Goal: Task Accomplishment & Management: Complete application form

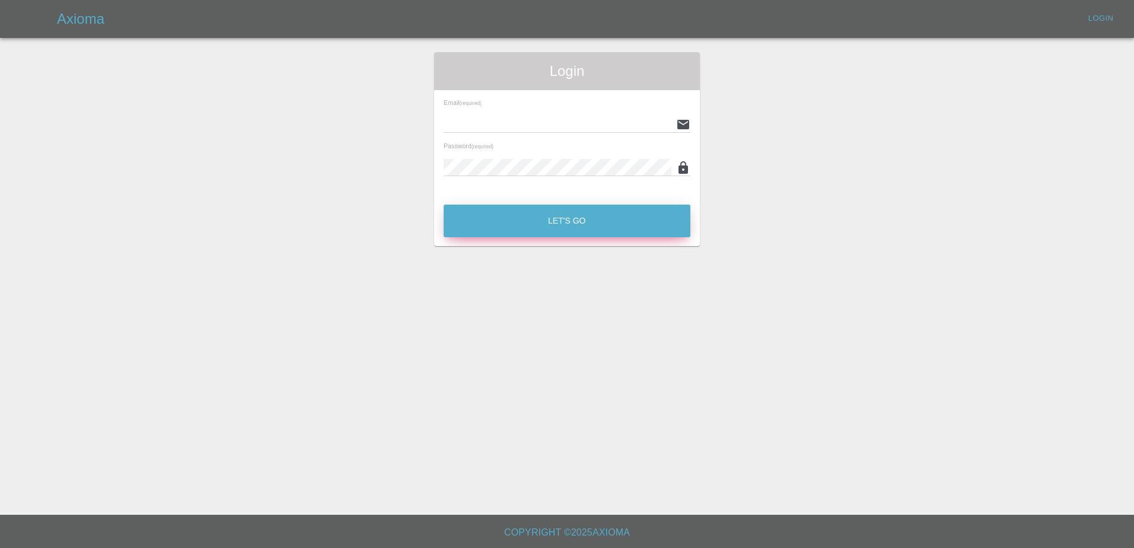
type input "Aimee.Broom@greenhous.co.uk"
drag, startPoint x: 518, startPoint y: 228, endPoint x: 511, endPoint y: 222, distance: 9.2
click at [518, 228] on button "Let's Go" at bounding box center [567, 221] width 247 height 33
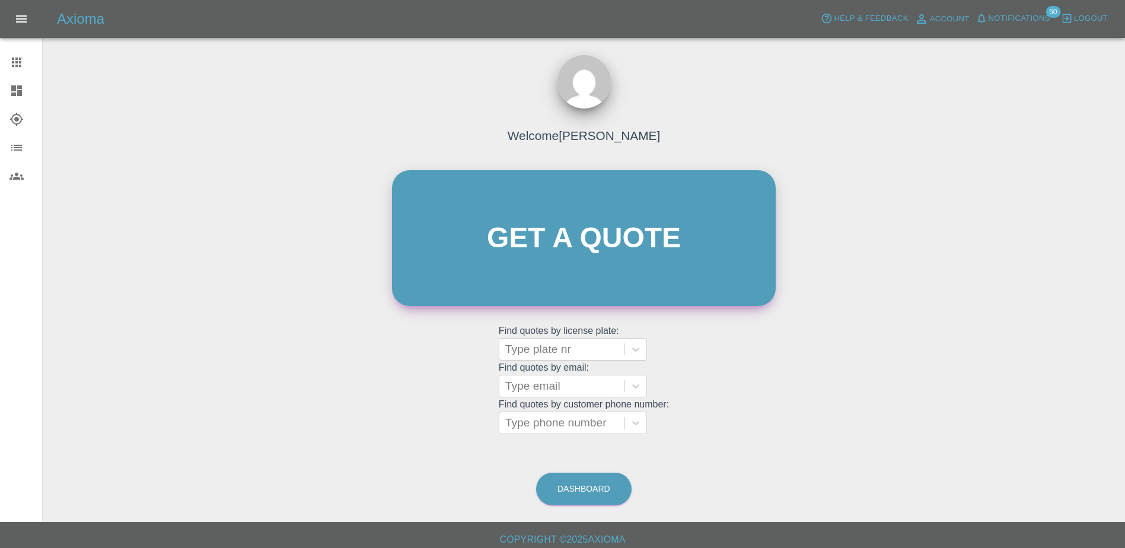
click at [527, 250] on link "Get a quote" at bounding box center [584, 238] width 384 height 136
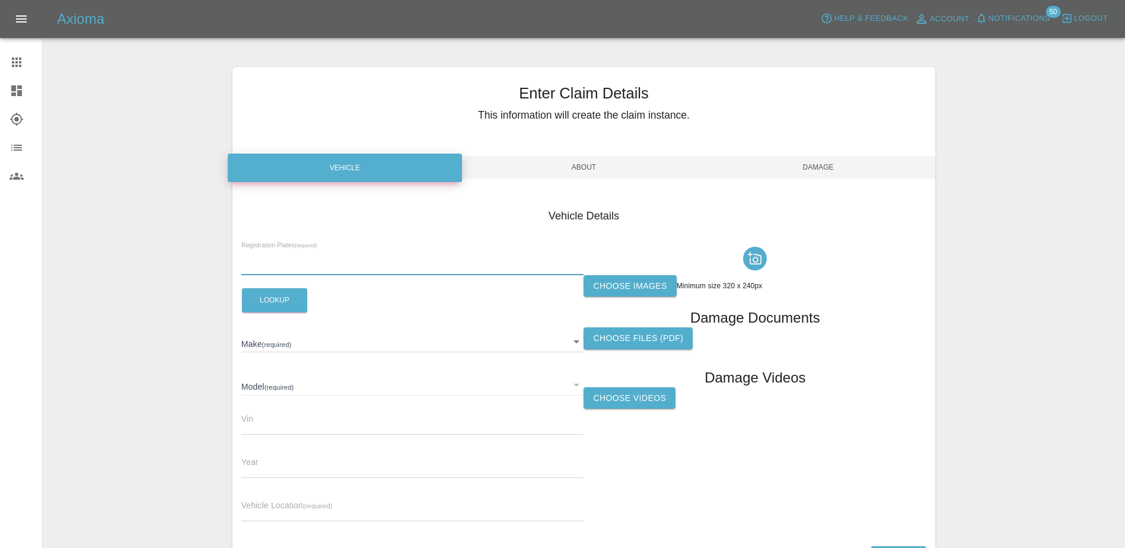
click at [357, 260] on input "text" at bounding box center [412, 266] width 343 height 17
paste input "DU75OUE"
type input "DU75OUE"
click at [274, 303] on button "Lookup" at bounding box center [274, 300] width 65 height 24
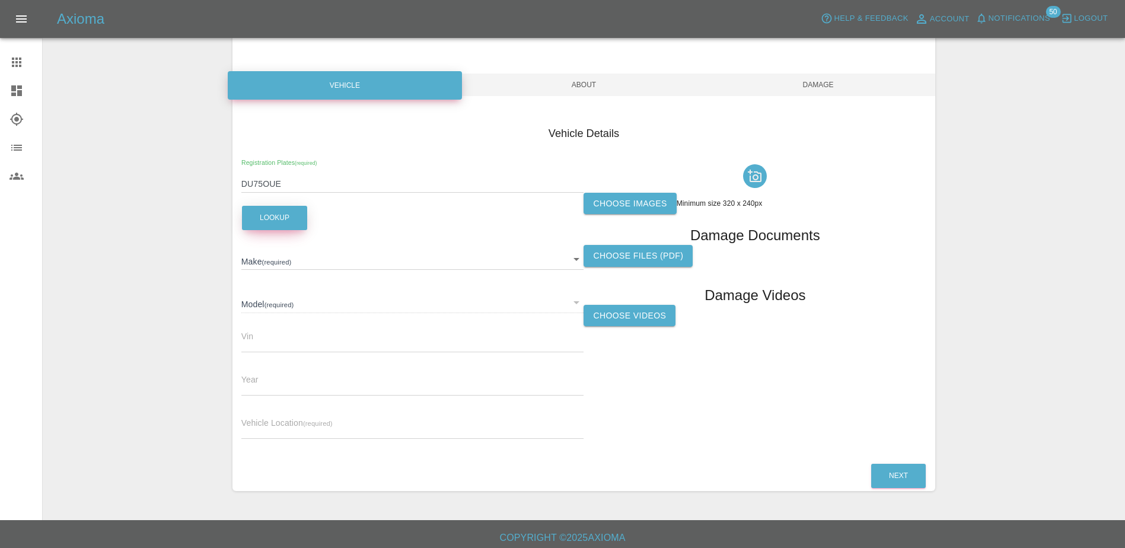
scroll to position [88, 0]
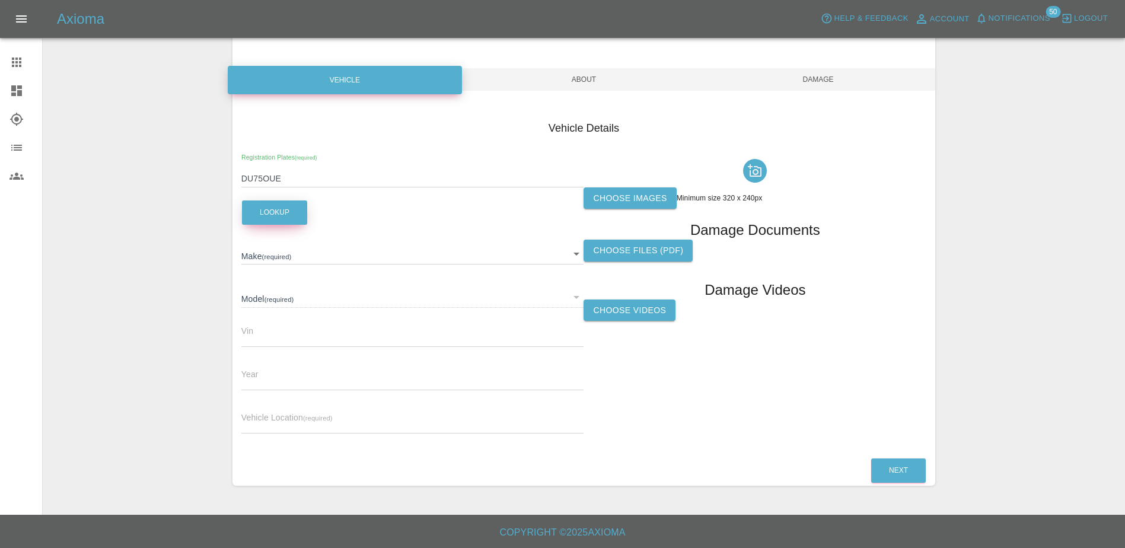
type input "OMODA"
type input "2025"
click at [279, 304] on div "​" at bounding box center [412, 296] width 343 height 21
click at [254, 285] on div "Model (required) ​" at bounding box center [412, 291] width 343 height 31
click at [254, 293] on div "​" at bounding box center [412, 296] width 343 height 21
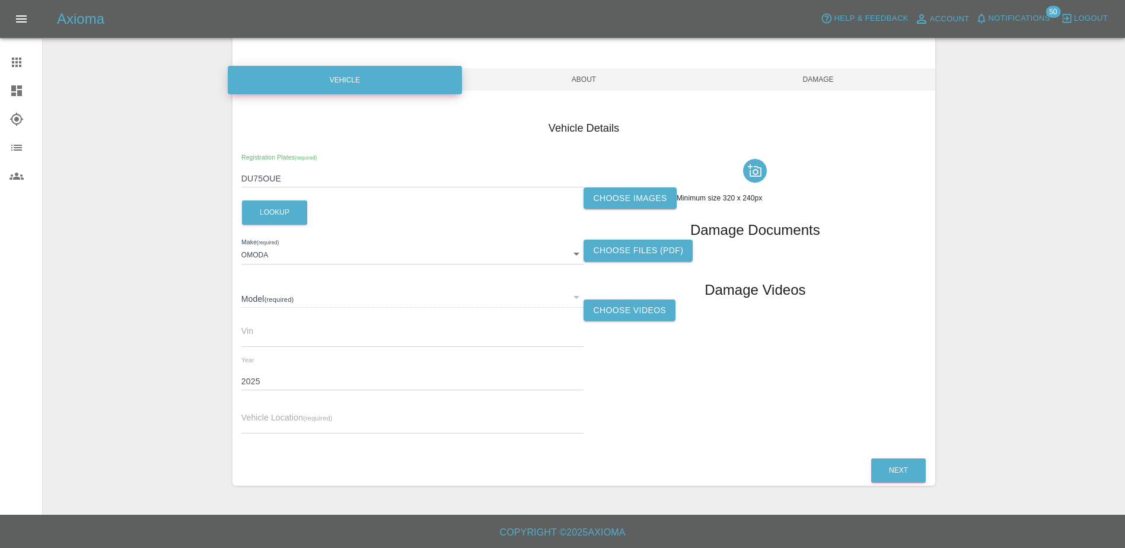
click at [284, 295] on div "​" at bounding box center [412, 296] width 343 height 21
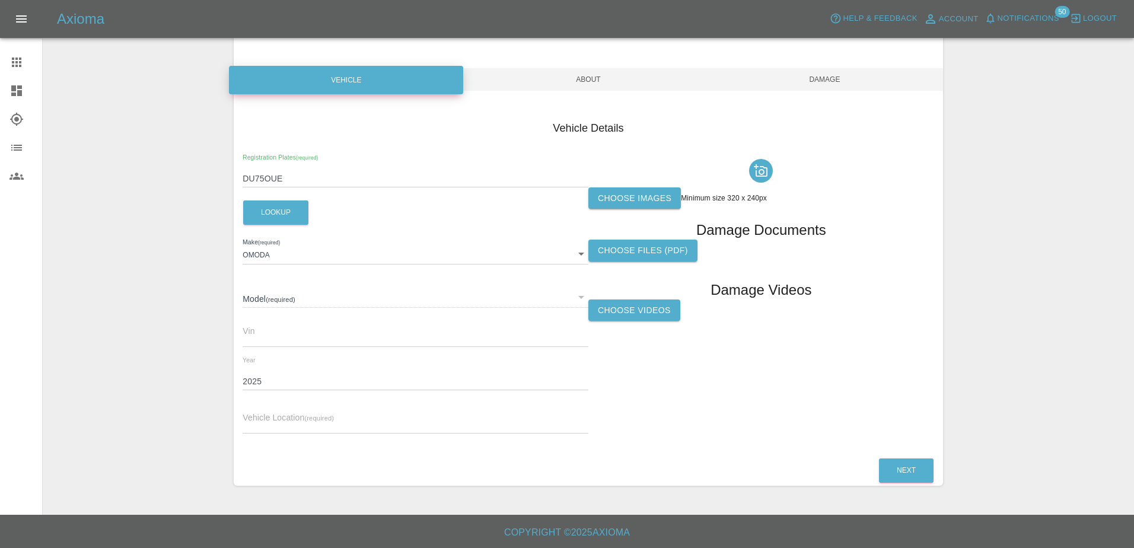
click at [273, 249] on body "Axioma Help & Feedback Account Notifications 50 Logout Claims Dashboard Explore…" at bounding box center [567, 230] width 1134 height 636
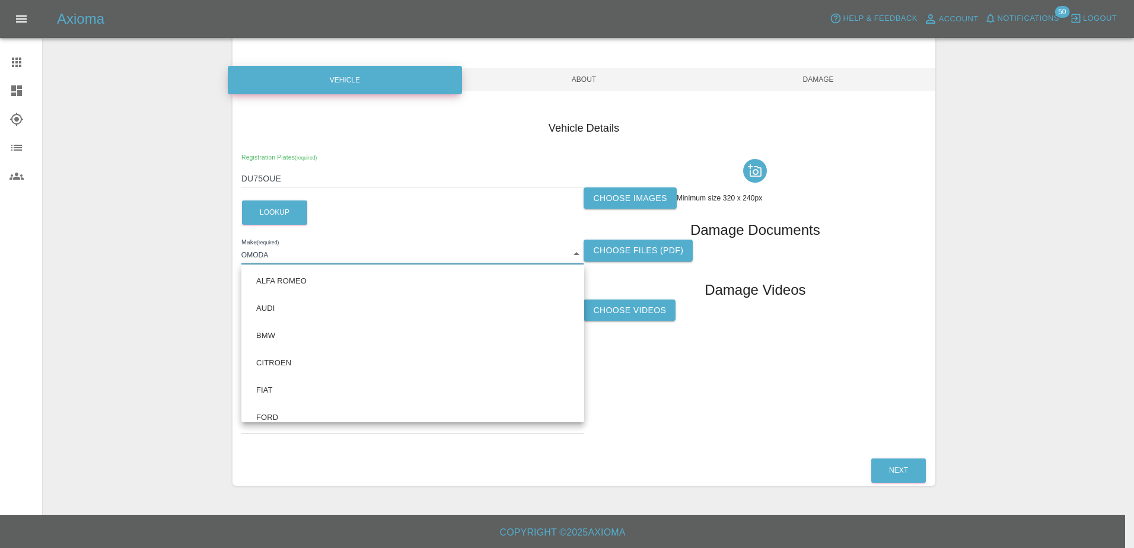
click at [733, 364] on div at bounding box center [567, 274] width 1134 height 548
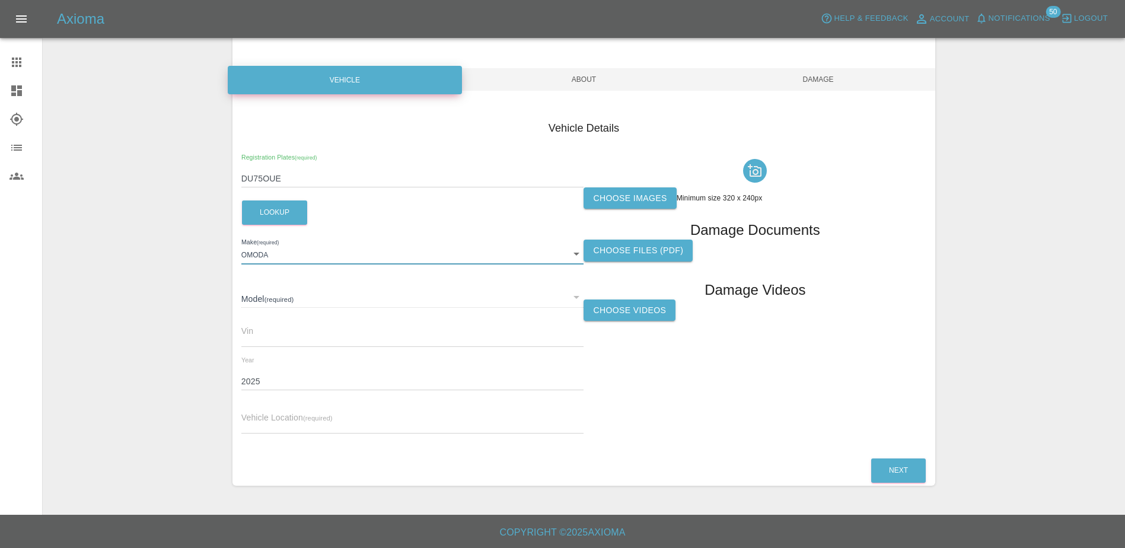
click at [581, 292] on div "​" at bounding box center [412, 296] width 343 height 21
click at [578, 296] on div "​" at bounding box center [412, 296] width 343 height 21
click at [292, 304] on div "​" at bounding box center [412, 296] width 343 height 21
click at [257, 301] on div "​" at bounding box center [412, 296] width 343 height 21
click at [648, 188] on label "Choose images" at bounding box center [630, 198] width 93 height 22
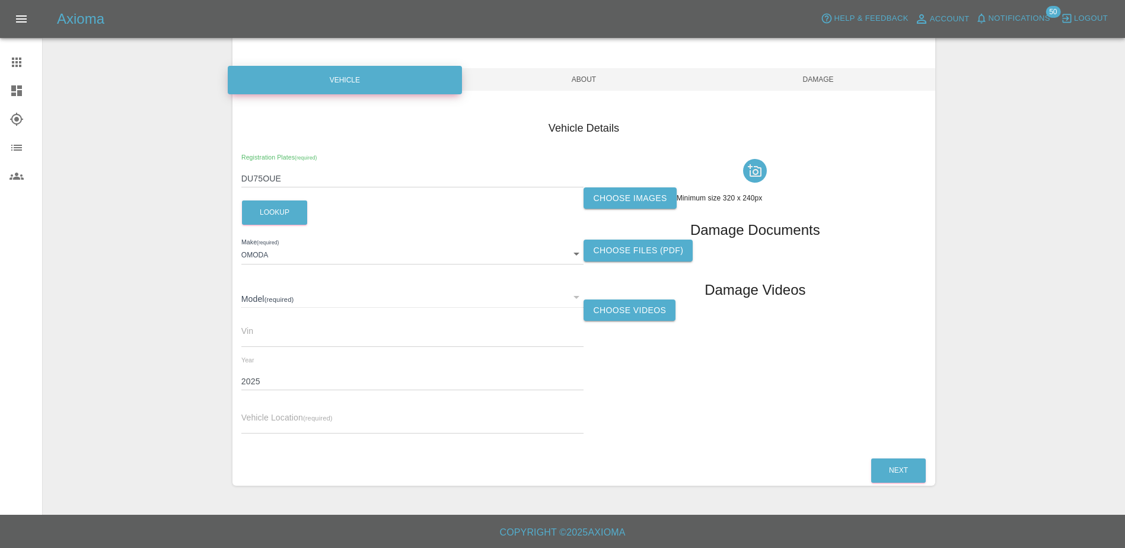
click at [0, 0] on input "Choose images" at bounding box center [0, 0] width 0 height 0
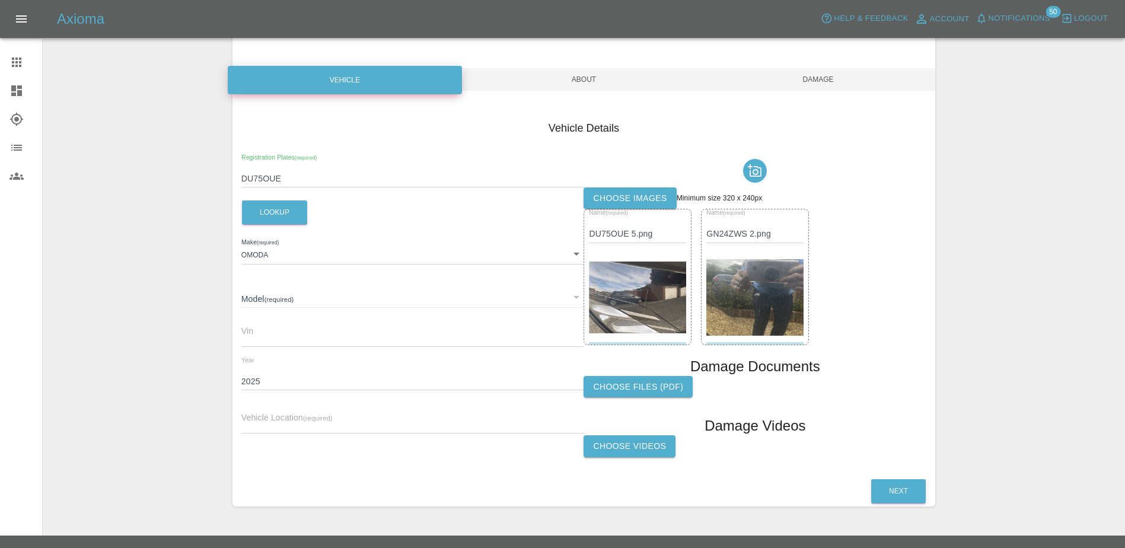
drag, startPoint x: 781, startPoint y: 300, endPoint x: 854, endPoint y: 211, distance: 114.6
click at [854, 211] on div "Name (required) DU75OUE 5.png Name (required) GN24ZWS 2.png" at bounding box center [755, 277] width 343 height 136
drag, startPoint x: 759, startPoint y: 257, endPoint x: 817, endPoint y: 204, distance: 78.9
click at [817, 204] on div "Choose images Minimum size 320 x 240px" at bounding box center [755, 198] width 343 height 22
click at [775, 237] on input "GN24ZWS 2.png" at bounding box center [755, 233] width 97 height 17
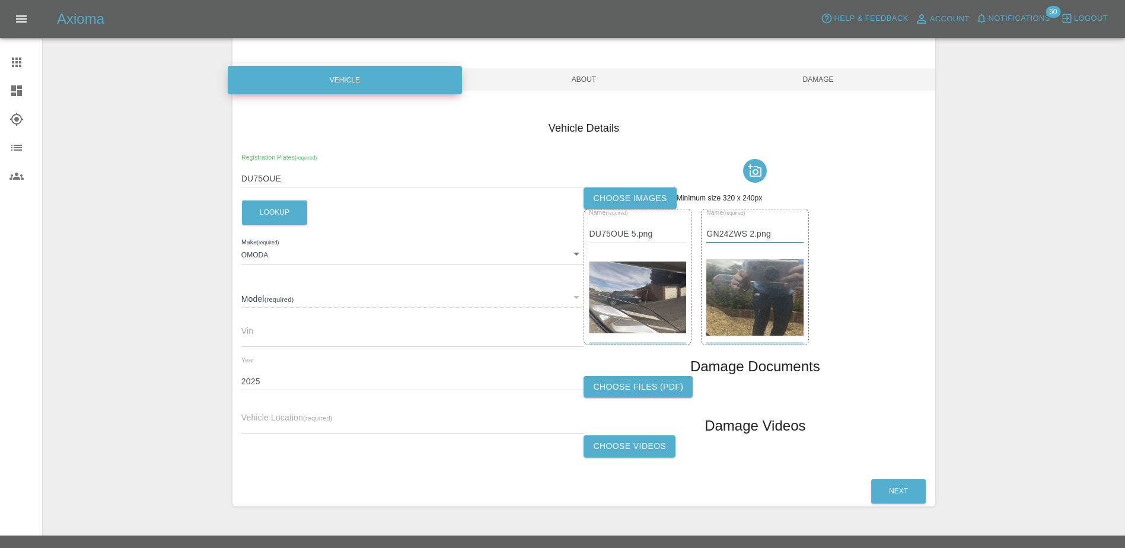
click at [768, 259] on img at bounding box center [755, 297] width 97 height 77
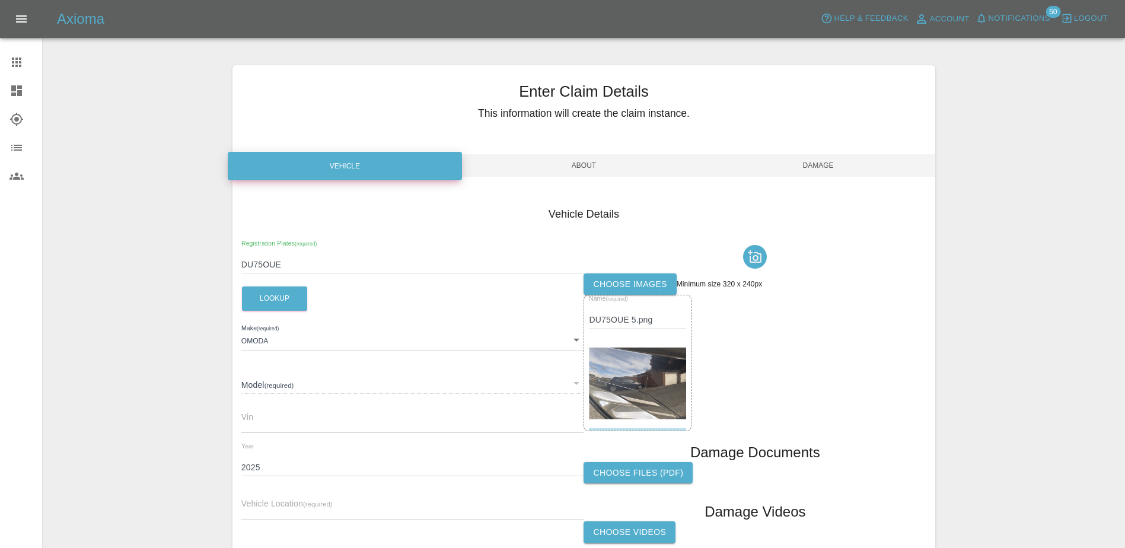
scroll to position [0, 0]
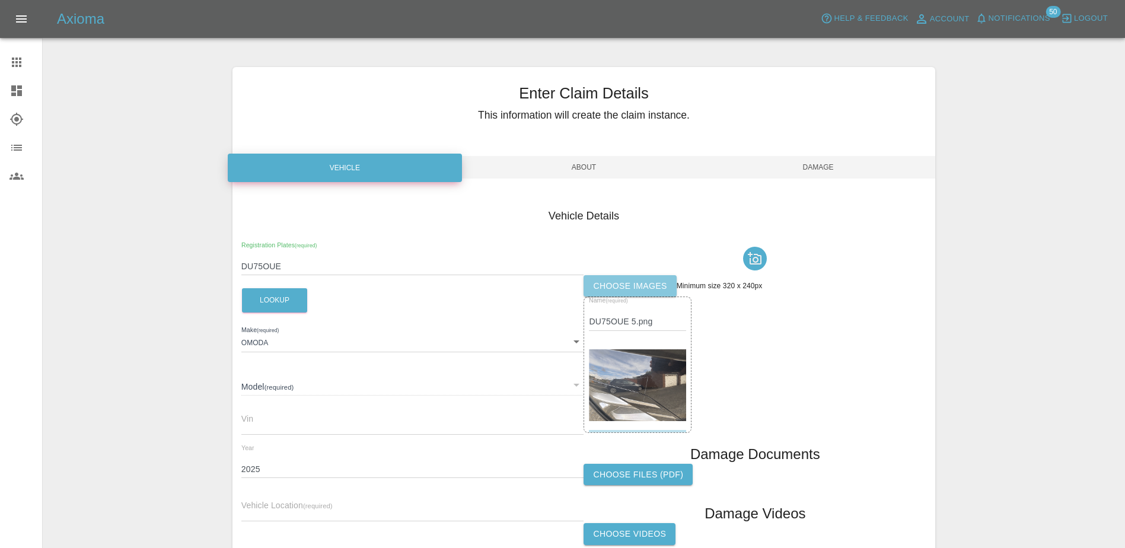
click at [638, 276] on label "Choose images" at bounding box center [630, 286] width 93 height 22
click at [0, 0] on input "Choose images" at bounding box center [0, 0] width 0 height 0
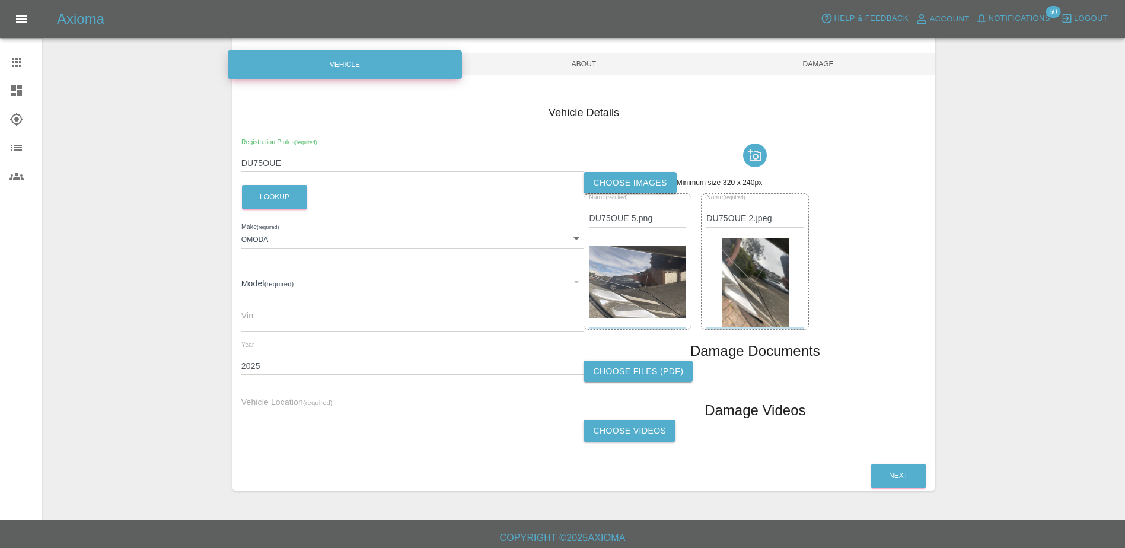
scroll to position [109, 0]
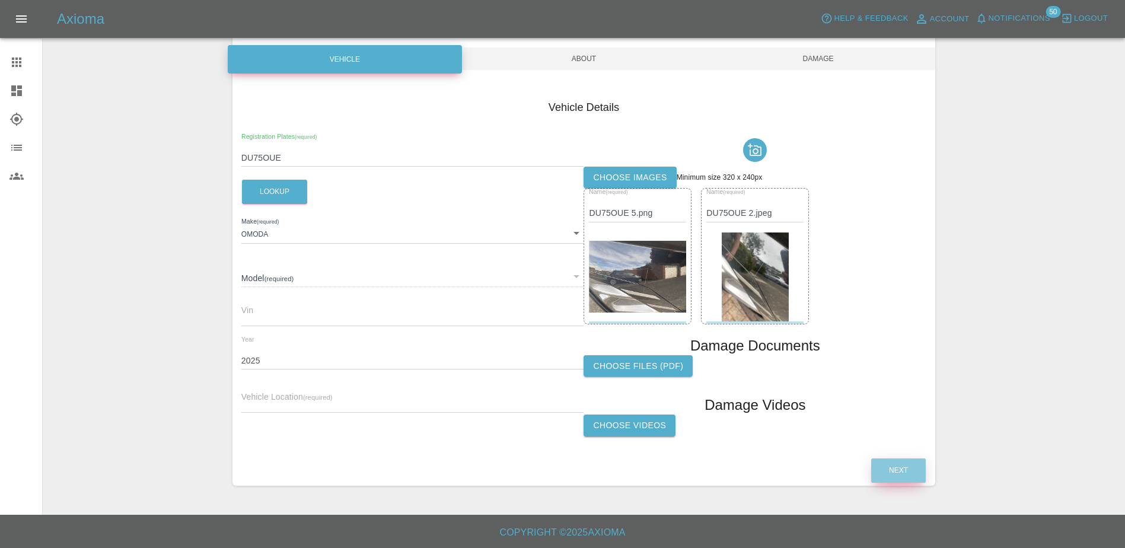
click at [887, 461] on button "Next" at bounding box center [899, 471] width 55 height 24
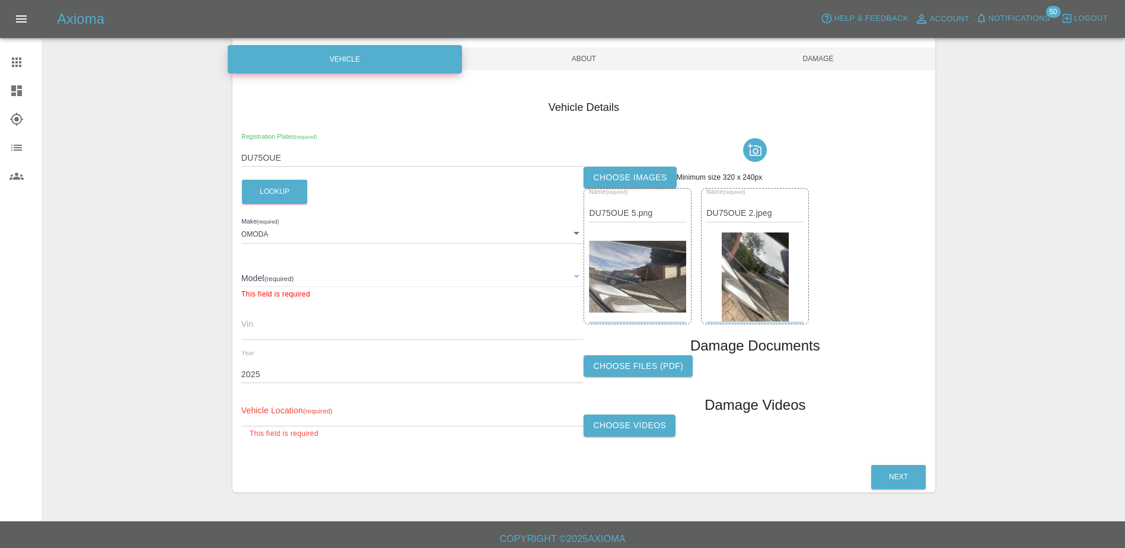
click at [308, 414] on input "text" at bounding box center [412, 417] width 343 height 17
click at [278, 155] on input "DU75OUE" at bounding box center [412, 158] width 343 height 17
click at [293, 189] on button "Lookup" at bounding box center [274, 192] width 65 height 24
click at [568, 278] on div "​" at bounding box center [412, 275] width 343 height 21
click at [570, 277] on div "​" at bounding box center [412, 275] width 343 height 21
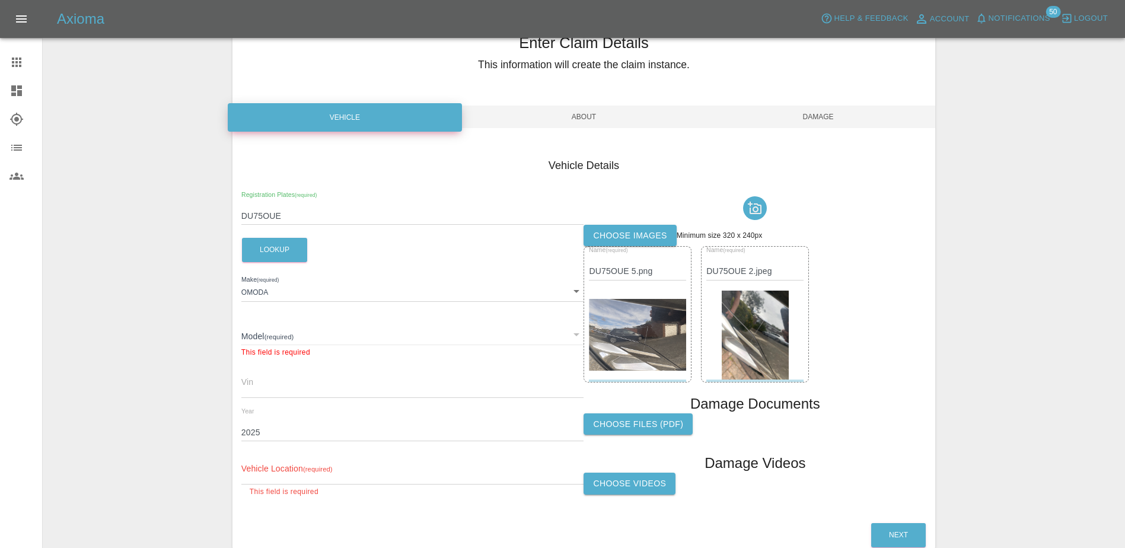
scroll to position [0, 0]
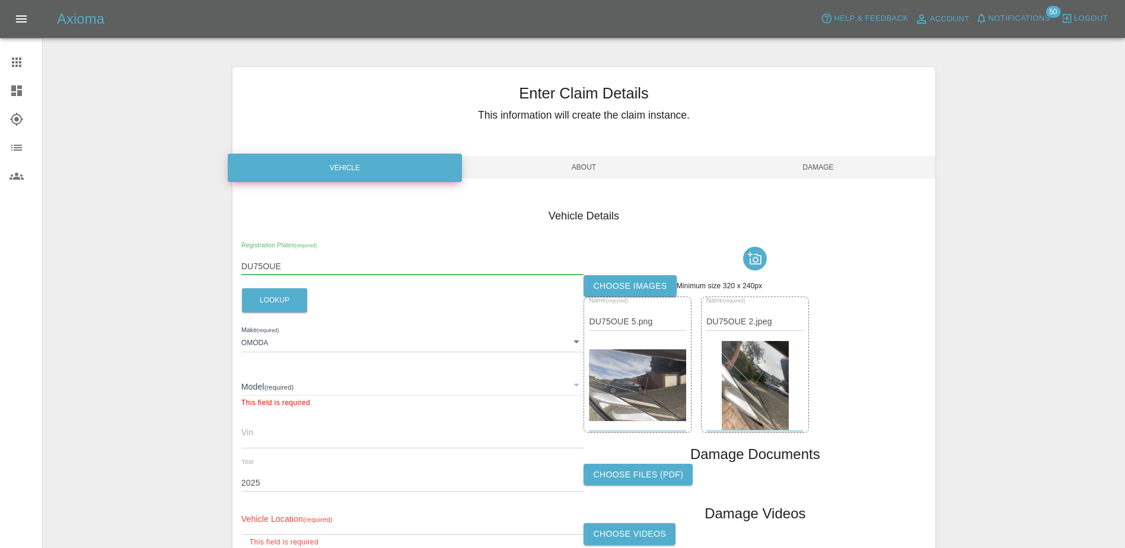
drag, startPoint x: 288, startPoint y: 268, endPoint x: 192, endPoint y: 268, distance: 96.7
click at [192, 268] on div "Enter Claim Details This information will create the claim instance. Vehicle Ab…" at bounding box center [584, 334] width 1082 height 564
paste input "DU75OUE"
type input "DU75OUE"
click at [274, 294] on button "Lookup" at bounding box center [274, 300] width 65 height 24
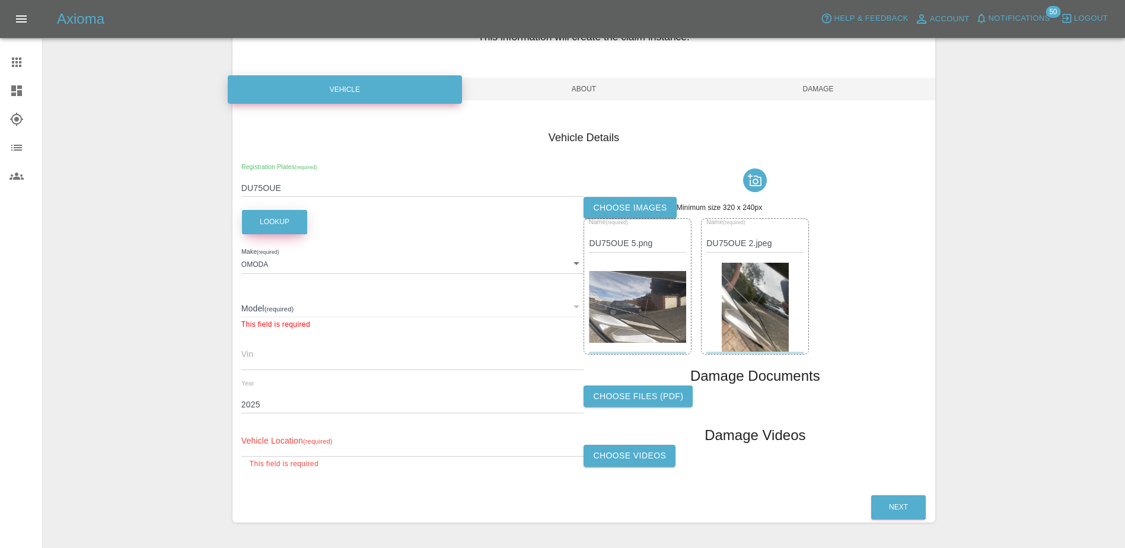
scroll to position [115, 0]
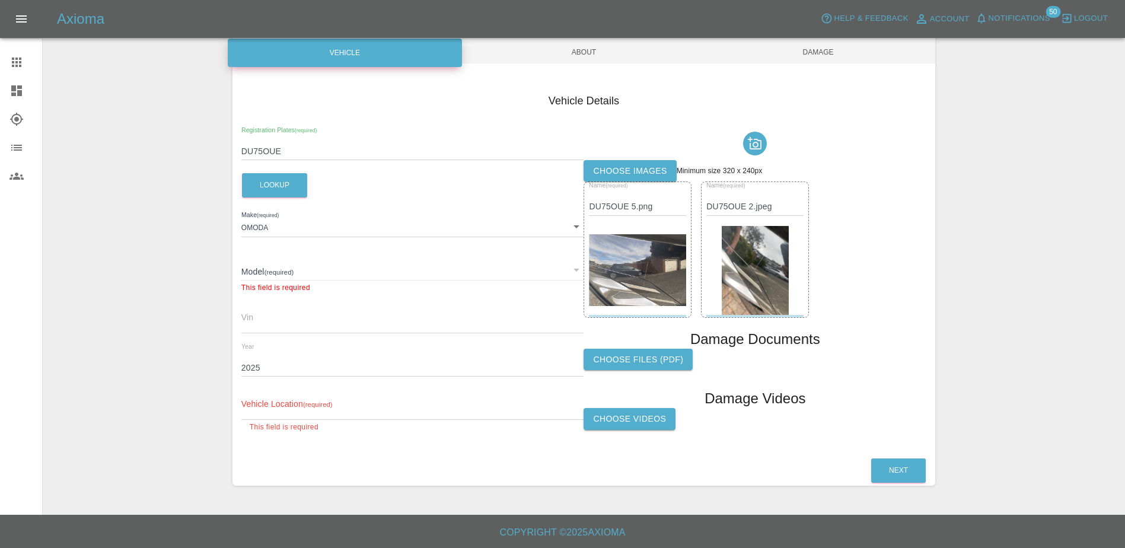
click at [306, 416] on input "text" at bounding box center [412, 411] width 343 height 17
click at [266, 409] on input "text" at bounding box center [412, 411] width 343 height 17
paste input "12, OUSBY COURT, NEWCASTLE UPON TYNE, NE3 2FT"
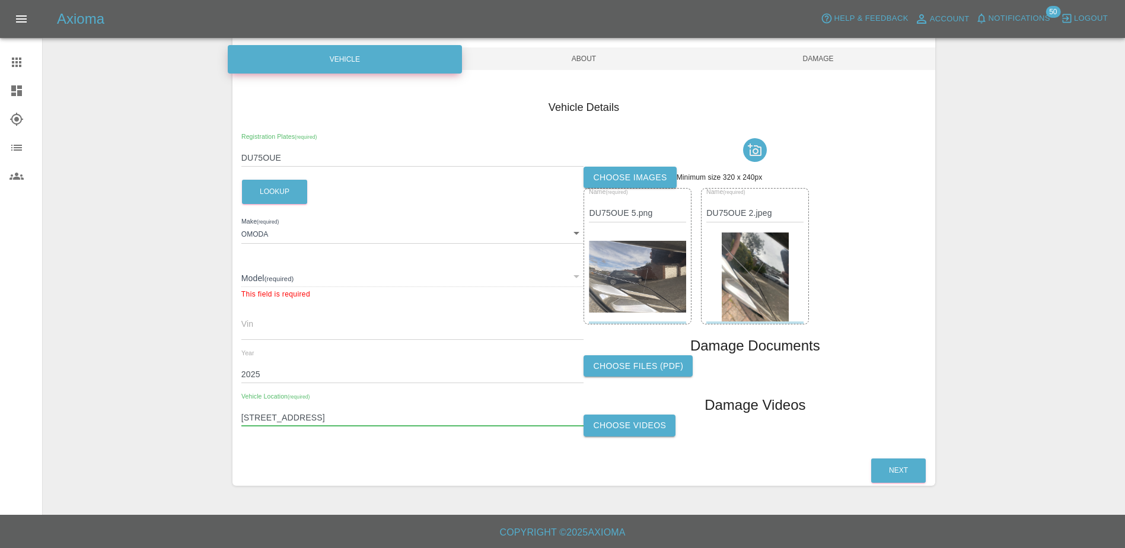
type input "12, OUSBY COURT, NEWCASTLE UPON TYNE, NE3 2FT"
click at [266, 281] on div "​" at bounding box center [412, 275] width 343 height 21
click at [577, 274] on div "​" at bounding box center [412, 275] width 343 height 21
click at [255, 284] on div "​" at bounding box center [412, 275] width 343 height 21
click at [257, 279] on div "​" at bounding box center [412, 275] width 343 height 21
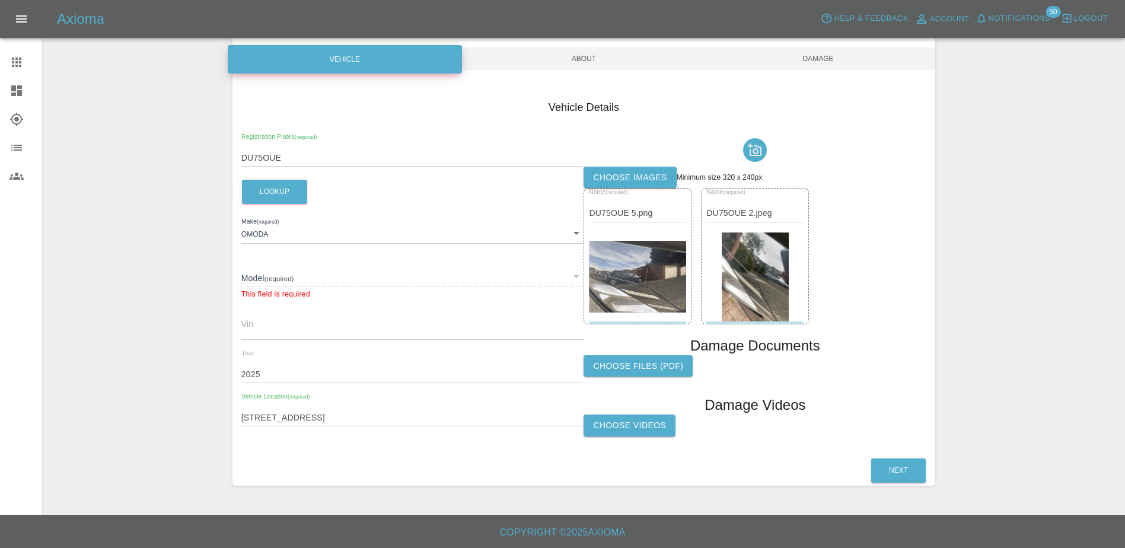
click at [257, 279] on div "​" at bounding box center [412, 275] width 343 height 21
click at [259, 279] on div "​" at bounding box center [412, 275] width 343 height 21
click at [277, 189] on button "Lookup" at bounding box center [274, 192] width 65 height 24
click at [325, 282] on div "​" at bounding box center [412, 275] width 343 height 21
click at [274, 285] on div "​" at bounding box center [412, 275] width 343 height 21
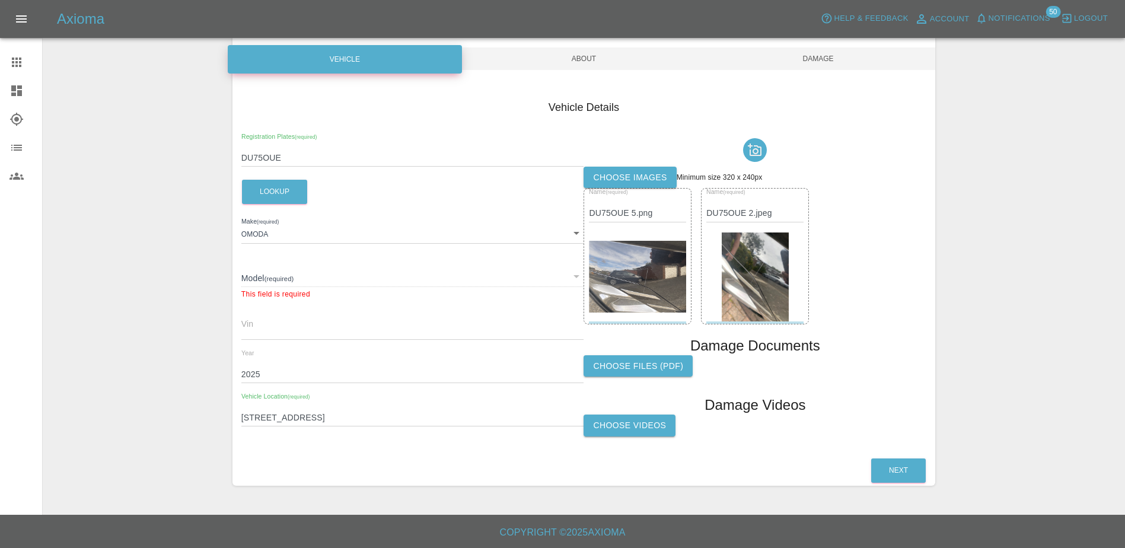
click at [279, 271] on div "​" at bounding box center [412, 275] width 343 height 21
click at [275, 238] on body "Axioma Help & Feedback Account Notifications 50 Logout Claims Dashboard Explore…" at bounding box center [562, 219] width 1125 height 657
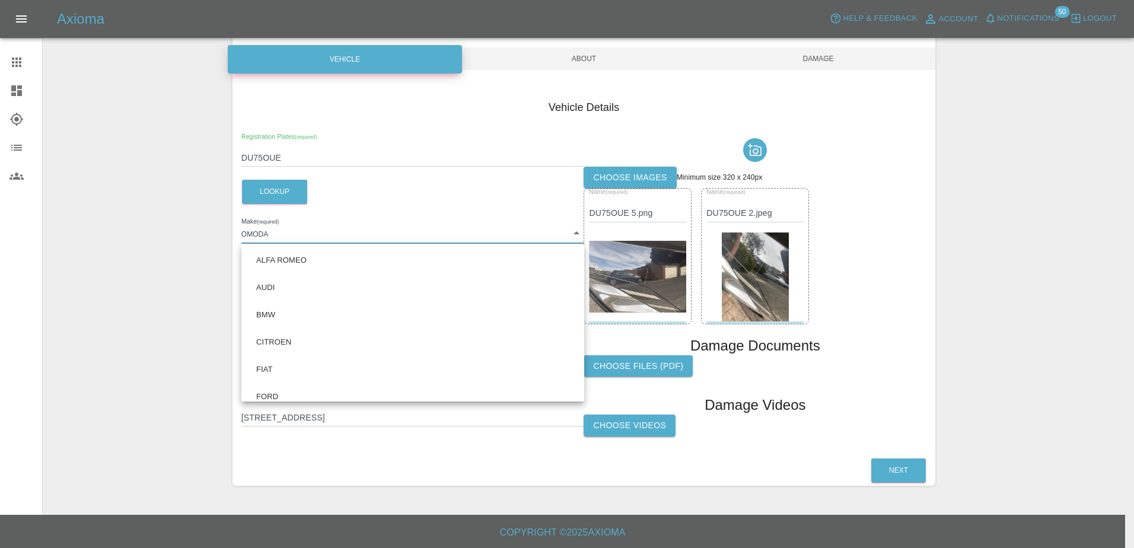
click at [180, 225] on div at bounding box center [567, 274] width 1134 height 548
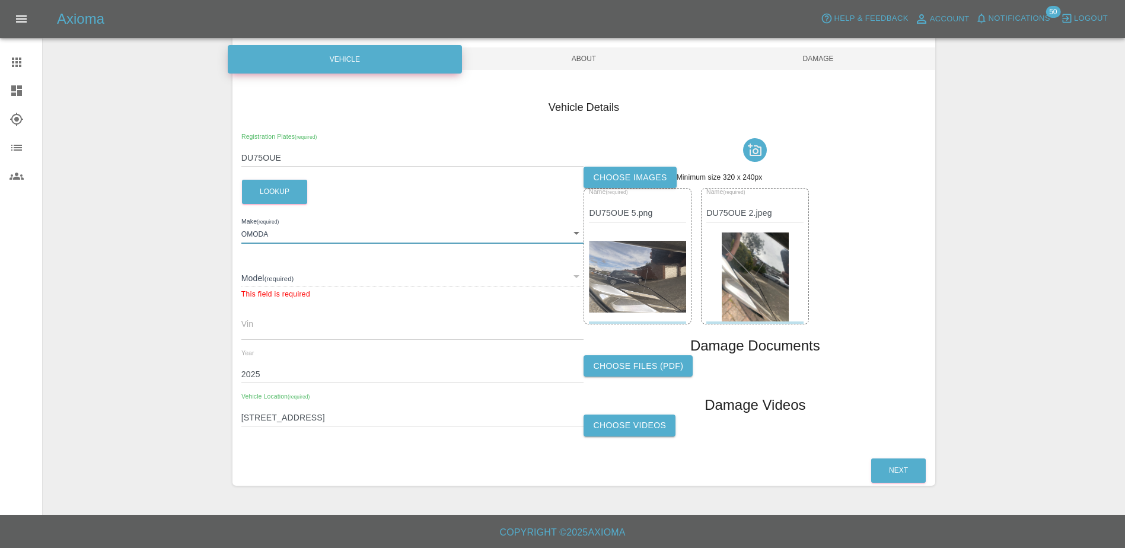
click at [255, 274] on div "​" at bounding box center [412, 275] width 343 height 21
click at [300, 264] on div "Model (required) ​ This field is required" at bounding box center [412, 278] width 343 height 44
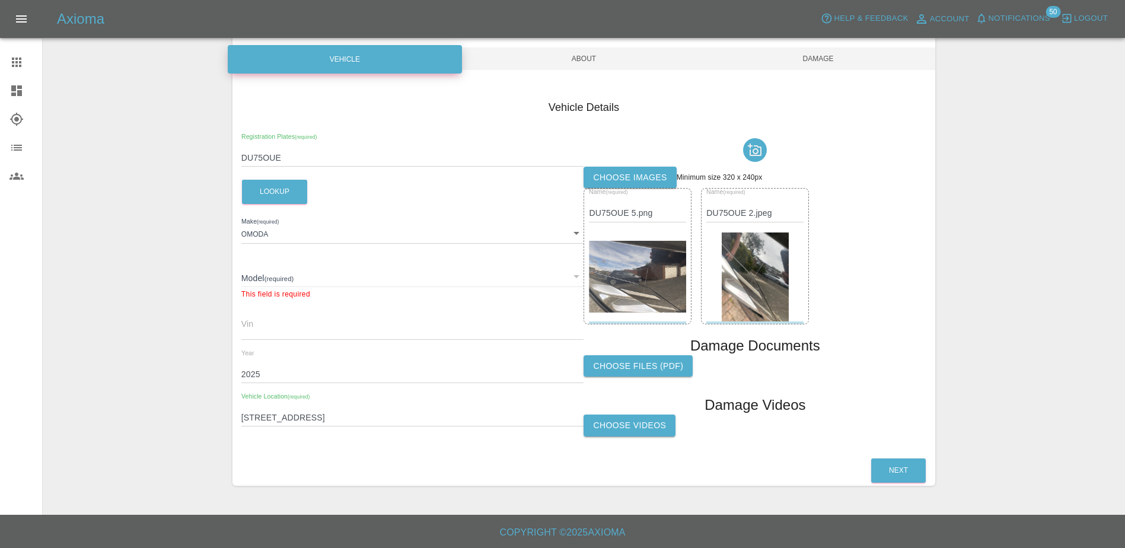
click at [300, 264] on div "Model (required) ​ This field is required" at bounding box center [412, 278] width 343 height 44
click at [571, 278] on div "​" at bounding box center [412, 275] width 343 height 21
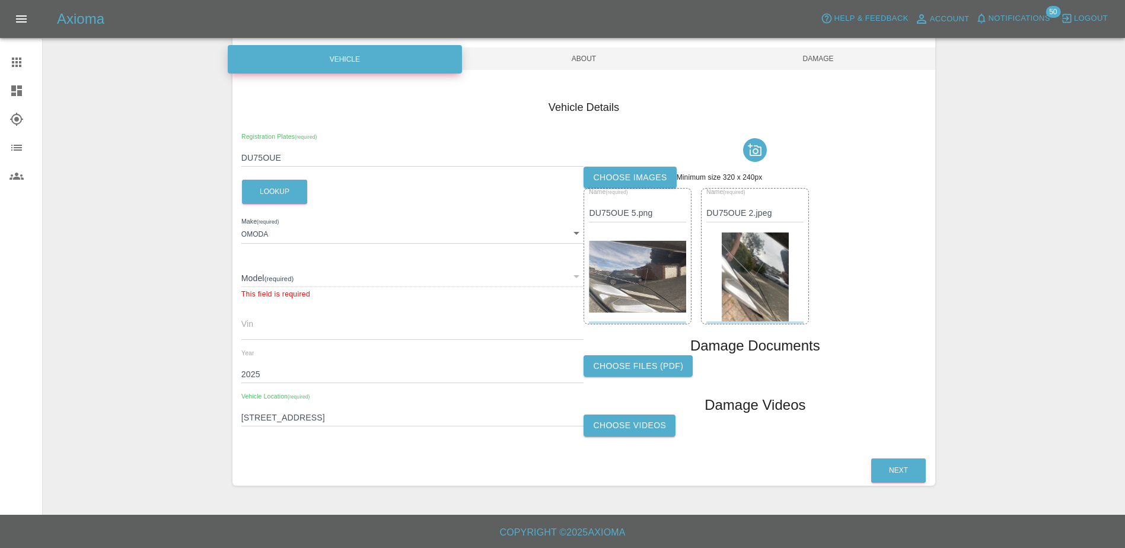
click at [571, 278] on div "​" at bounding box center [412, 275] width 343 height 21
click at [266, 208] on div "Registration Plates (required) DU75OUE Lookup Make (required) OMODA OMODA Model…" at bounding box center [412, 288] width 343 height 310
click at [263, 196] on button "Lookup" at bounding box center [274, 192] width 65 height 24
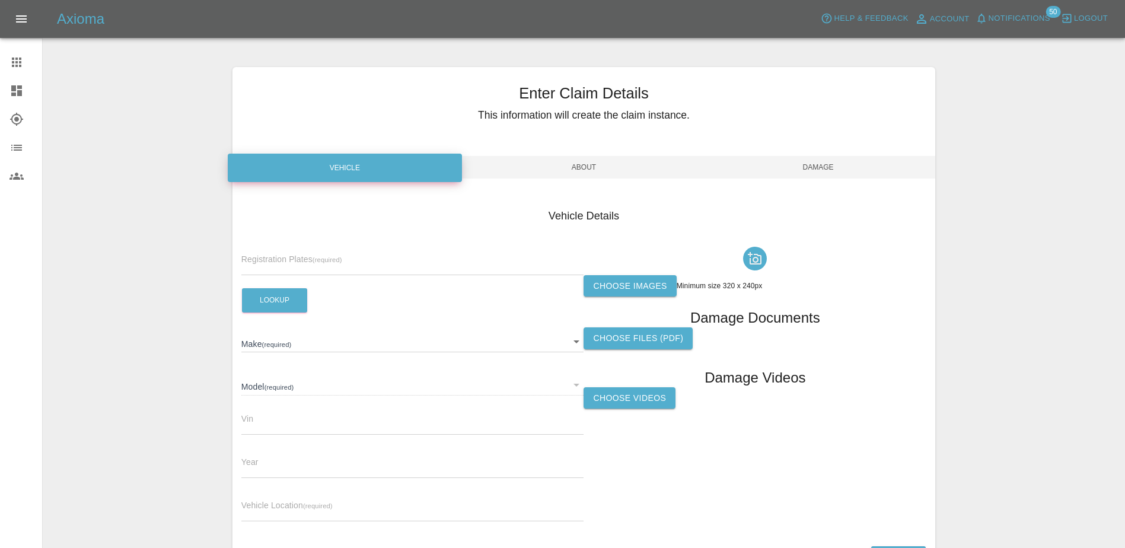
click at [266, 243] on div "Registration Plates (required)" at bounding box center [412, 258] width 343 height 33
click at [273, 269] on input "text" at bounding box center [412, 266] width 343 height 17
paste input "[STREET_ADDRESS]"
type input "1"
click at [297, 268] on input "text" at bounding box center [412, 266] width 343 height 17
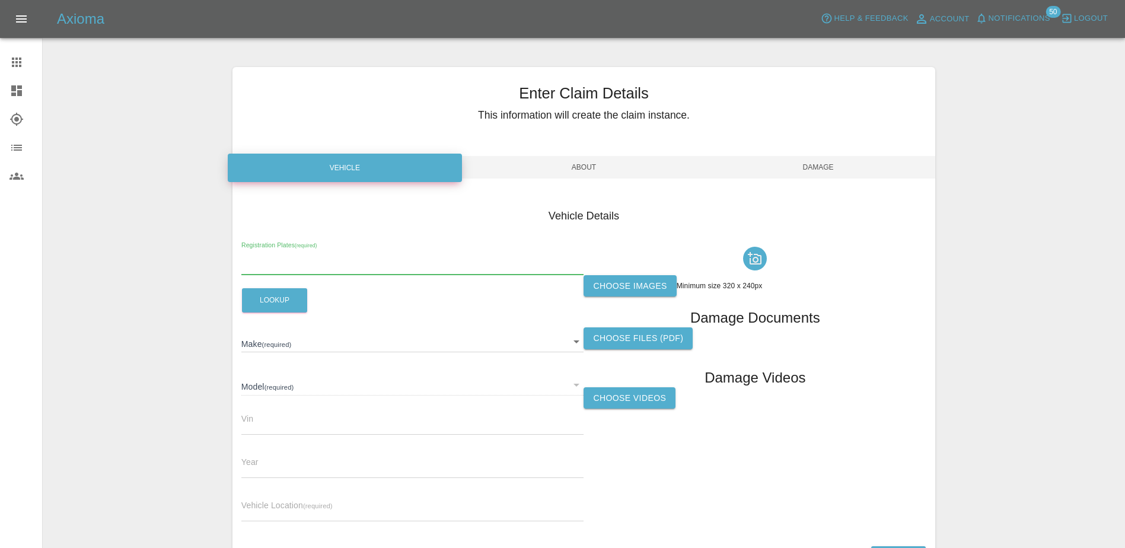
paste input "DU75OUE"
type input "DU75OUE"
click at [284, 300] on button "Lookup" at bounding box center [274, 300] width 65 height 24
type input "OMODA"
type input "2025"
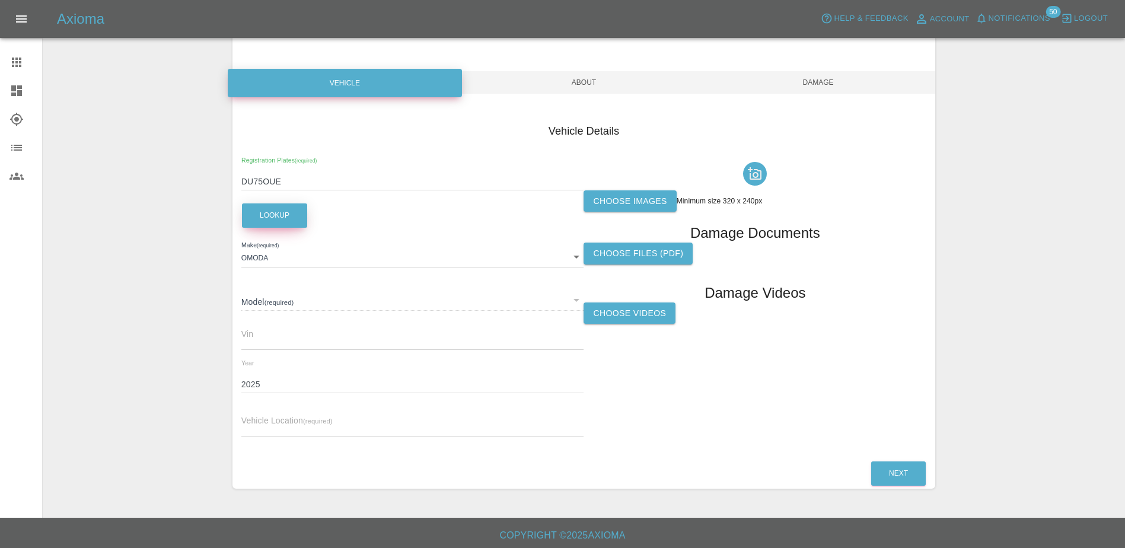
scroll to position [88, 0]
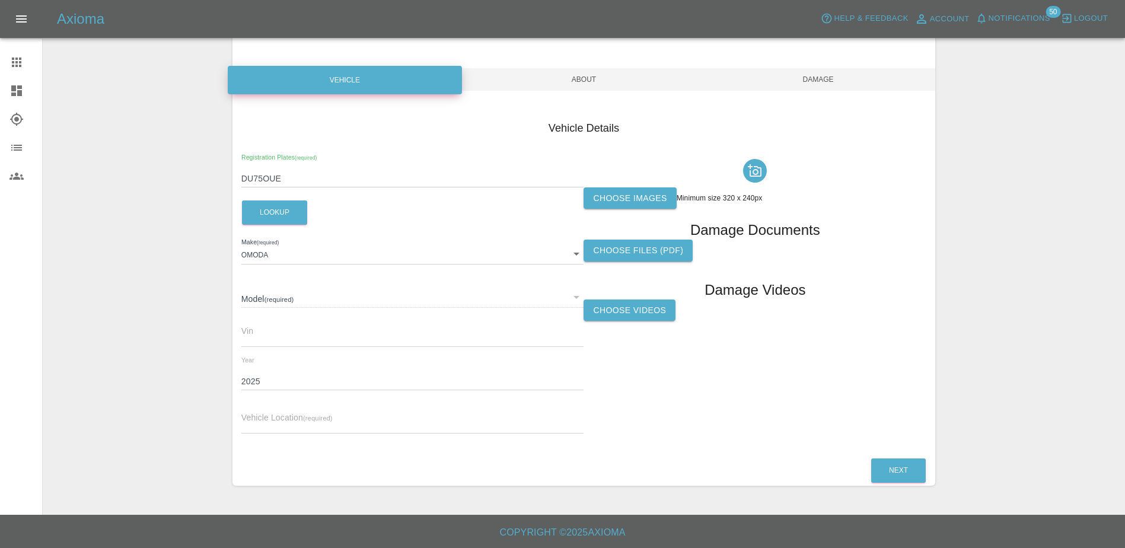
click at [407, 408] on div "Vehicle Location (required)" at bounding box center [412, 416] width 343 height 33
click at [392, 421] on input "text" at bounding box center [412, 424] width 343 height 17
click at [256, 422] on input "text" at bounding box center [412, 424] width 343 height 17
paste input "12, OUSBY COURT, NEWCASTLE UPON TYNE, NE3 2FT"
type input "12, OUSBY COURT, NEWCASTLE UPON TYNE, NE3 2FT"
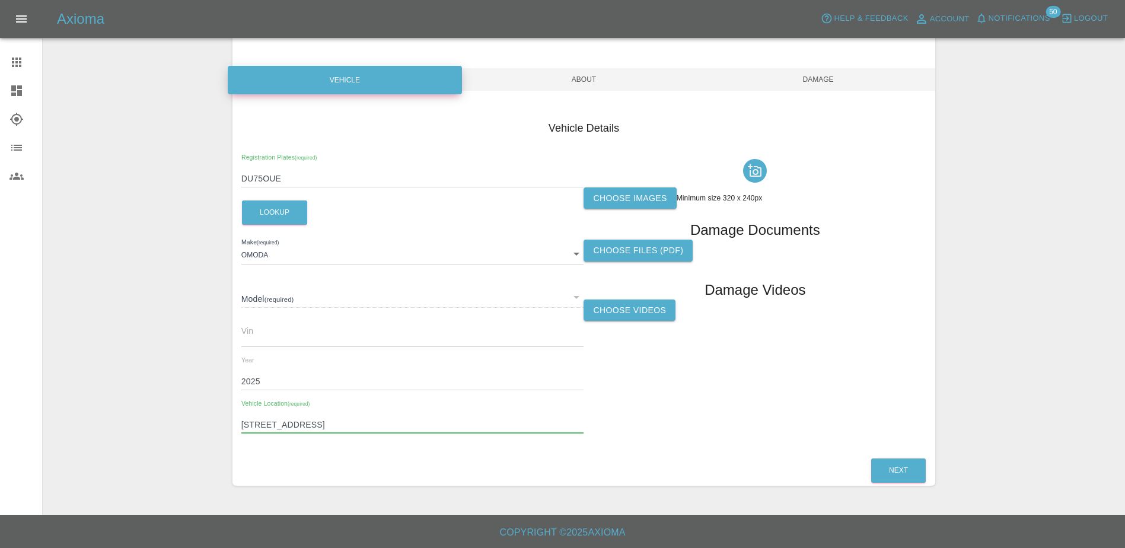
click at [621, 201] on label "Choose images" at bounding box center [630, 198] width 93 height 22
click at [0, 0] on input "Choose images" at bounding box center [0, 0] width 0 height 0
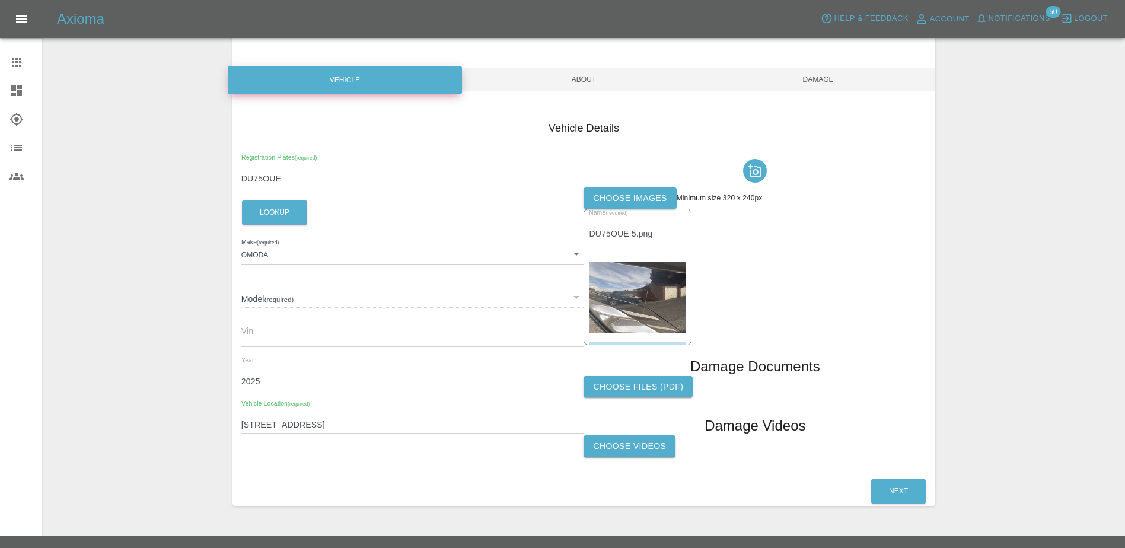
click at [629, 195] on label "Choose images" at bounding box center [630, 198] width 93 height 22
click at [0, 0] on input "Choose images" at bounding box center [0, 0] width 0 height 0
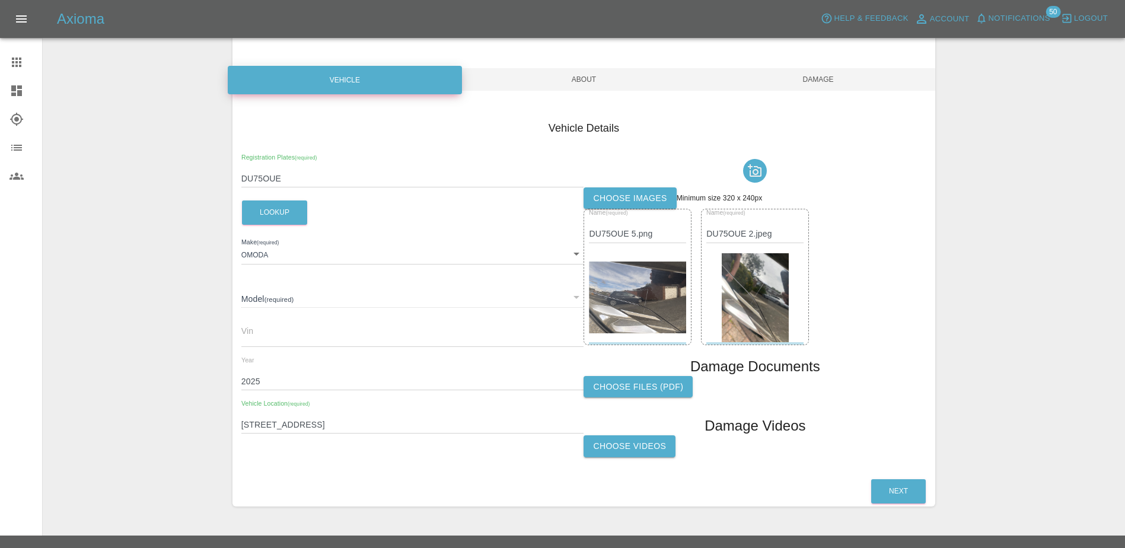
click at [355, 262] on body "Axioma Help & Feedback Account Notifications 50 Logout Claims Dashboard Explore…" at bounding box center [562, 240] width 1125 height 657
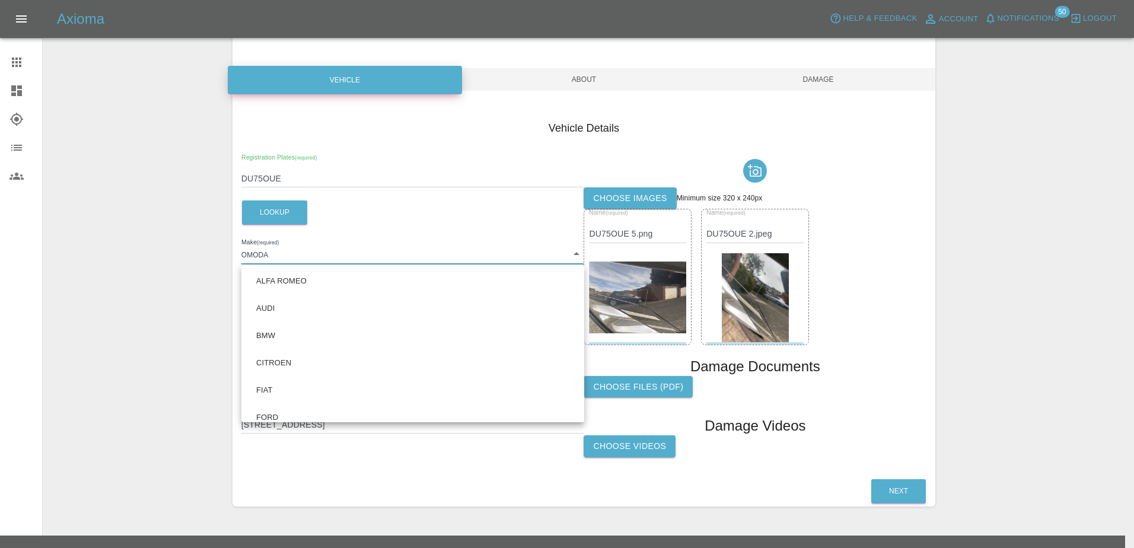
click at [312, 261] on div at bounding box center [567, 274] width 1134 height 548
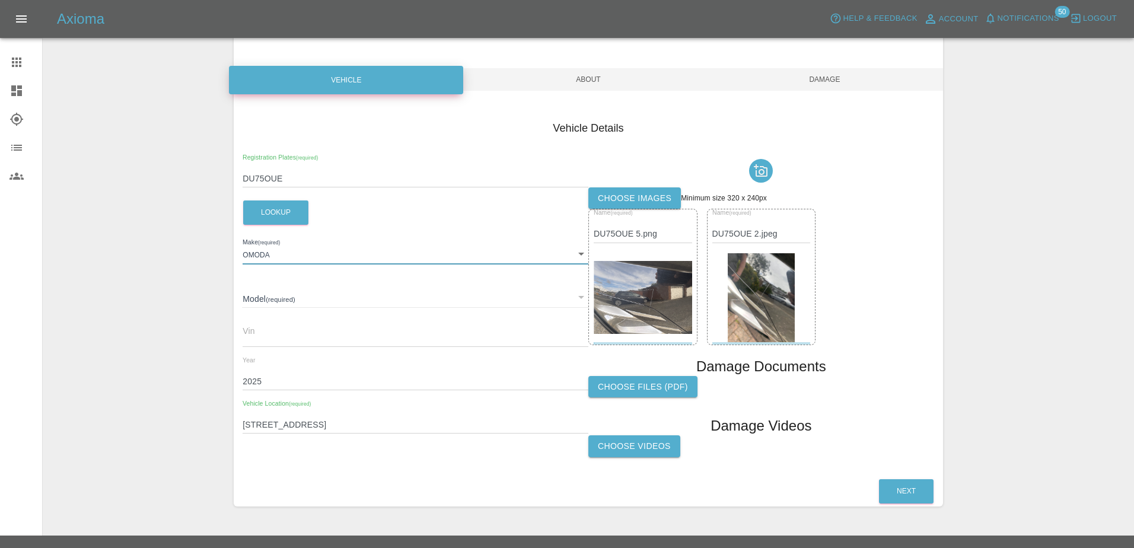
click at [265, 259] on body "Axioma Help & Feedback Account Notifications 50 Logout Claims Dashboard Explore…" at bounding box center [567, 240] width 1134 height 657
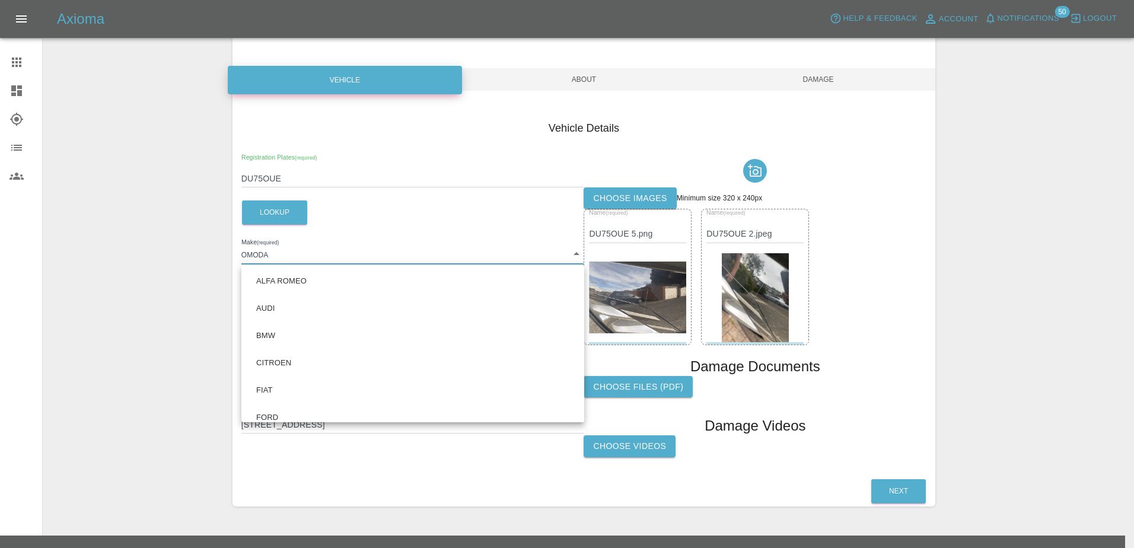
click at [265, 259] on div at bounding box center [567, 274] width 1134 height 548
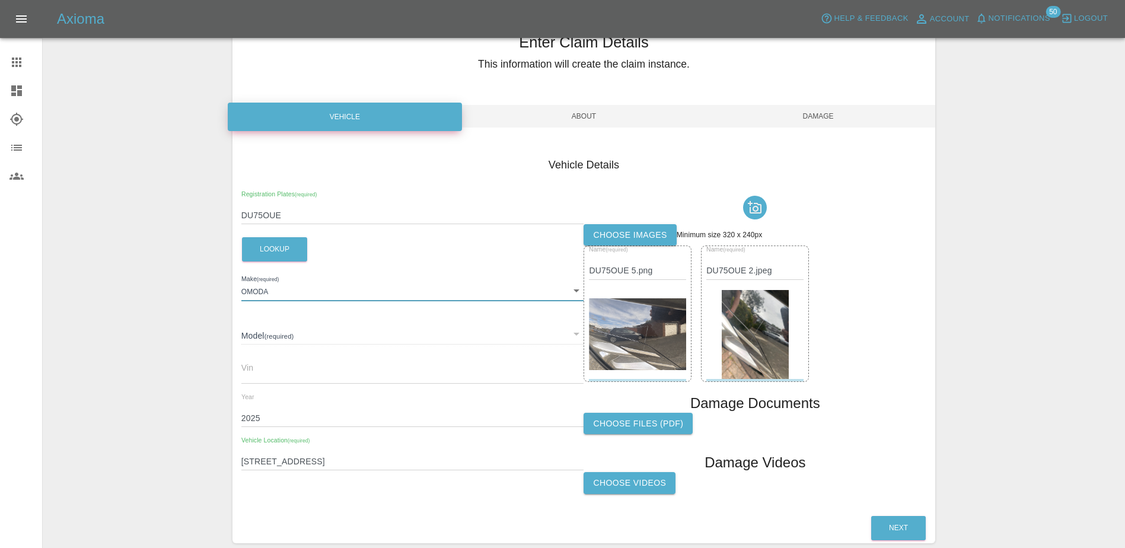
scroll to position [109, 0]
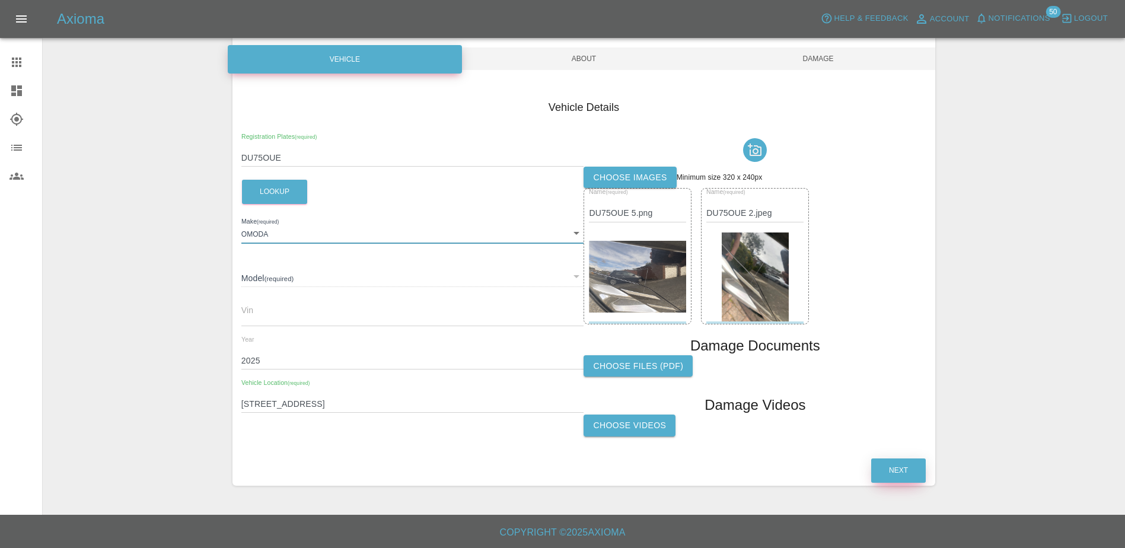
click at [880, 467] on button "Next" at bounding box center [899, 471] width 55 height 24
click at [266, 274] on div "​" at bounding box center [412, 275] width 343 height 21
click at [270, 275] on div "​" at bounding box center [412, 275] width 343 height 21
click at [578, 276] on div "​" at bounding box center [412, 275] width 343 height 21
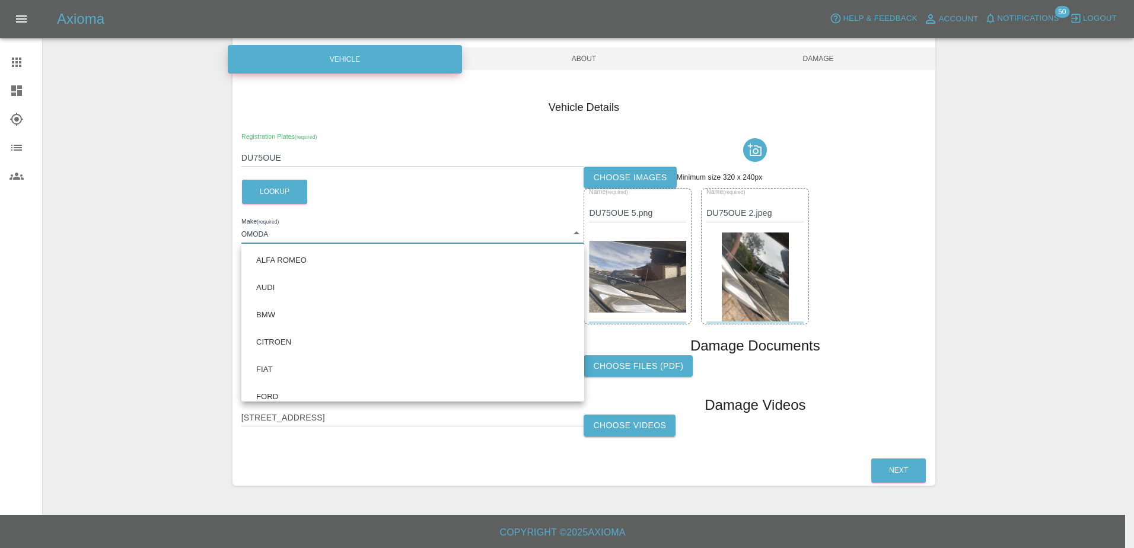
click at [571, 231] on body "Axioma Help & Feedback Account Notifications 50 Logout Claims Dashboard Explore…" at bounding box center [567, 219] width 1134 height 657
click at [435, 204] on div at bounding box center [567, 274] width 1134 height 548
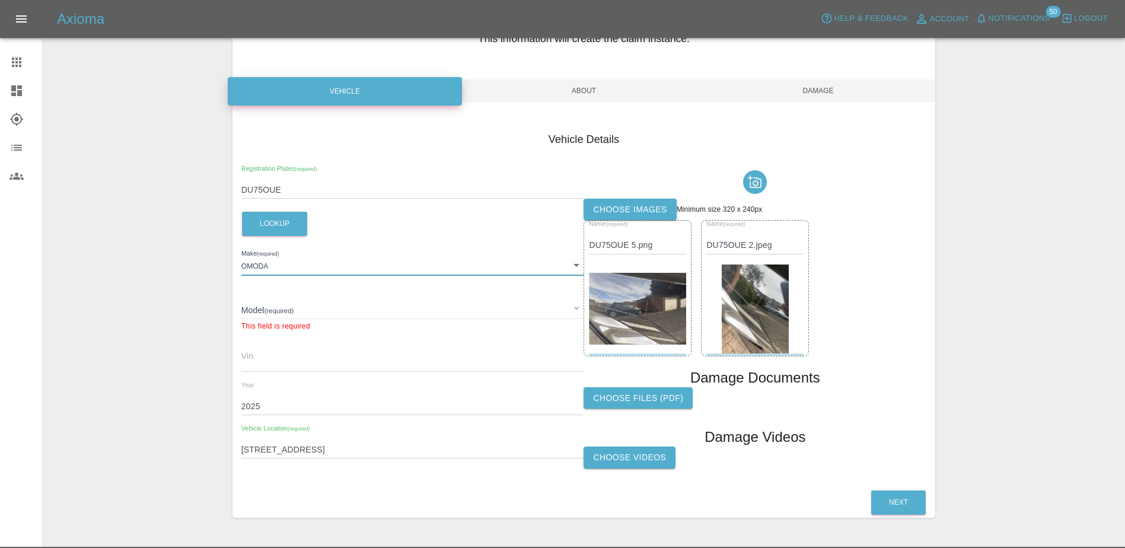
scroll to position [0, 0]
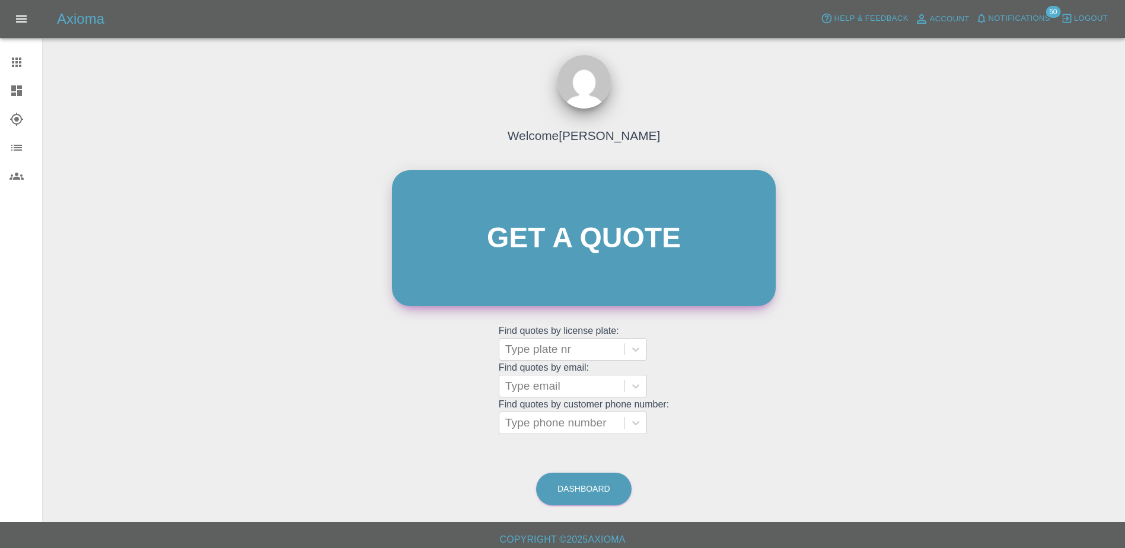
click at [637, 255] on link "Get a quote" at bounding box center [584, 238] width 384 height 136
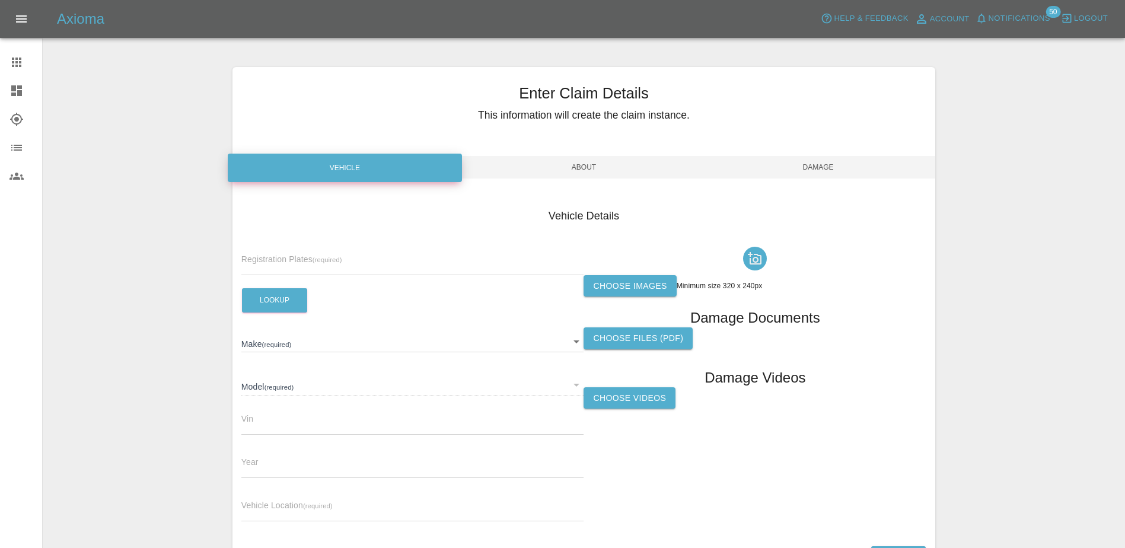
click at [412, 256] on div "Registration Plates (required)" at bounding box center [412, 258] width 343 height 33
click at [348, 256] on div "Registration Plates (required)" at bounding box center [412, 258] width 343 height 33
click at [352, 261] on input "text" at bounding box center [412, 266] width 343 height 17
type input "DU75OUE"
type input "2025"
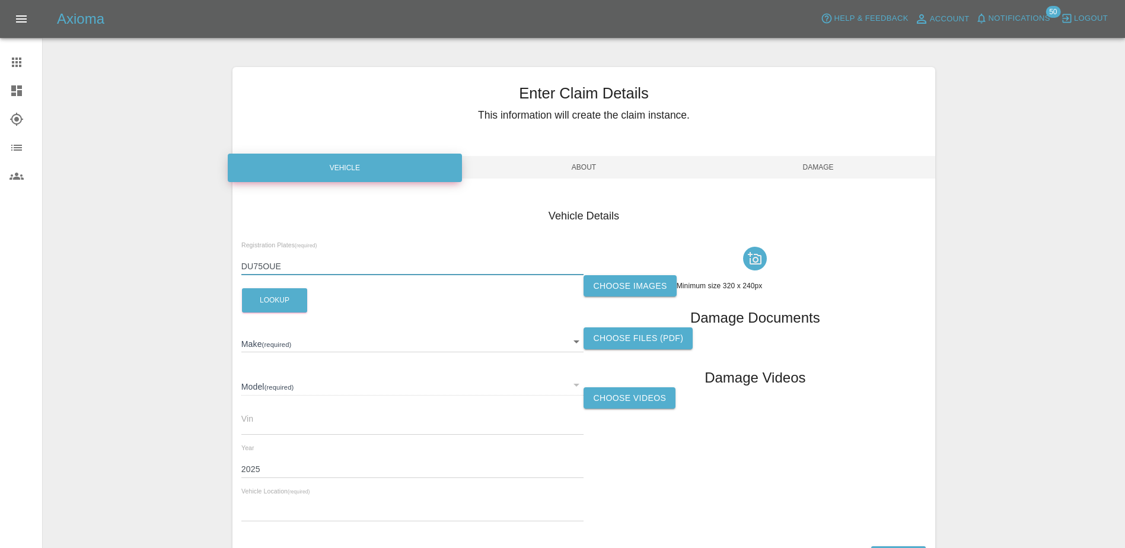
type input "12, OUSBY COURT, NEWCASTLE UPON TYNE, NE3 2FT"
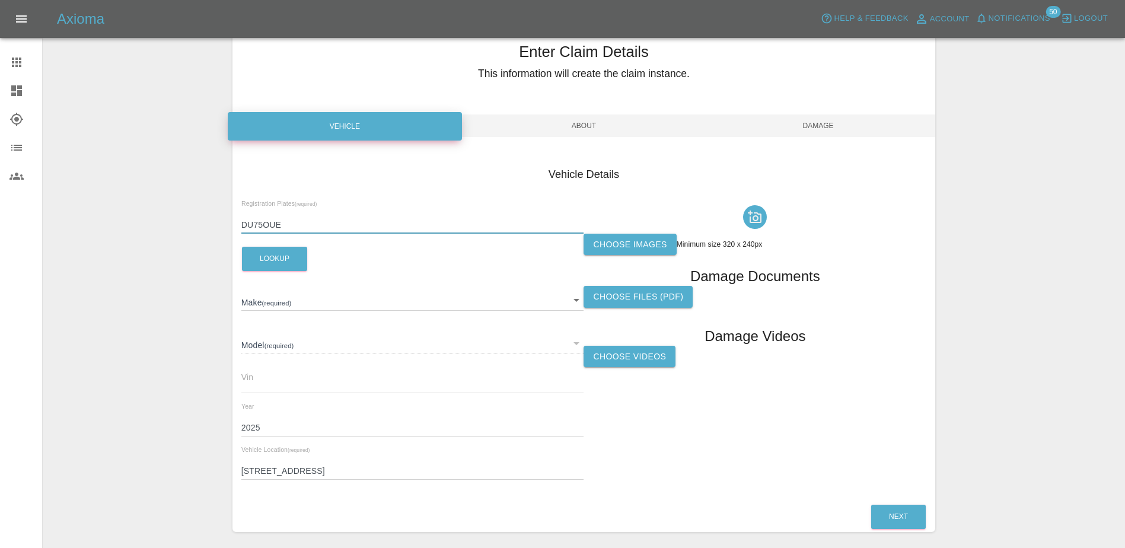
scroll to position [88, 0]
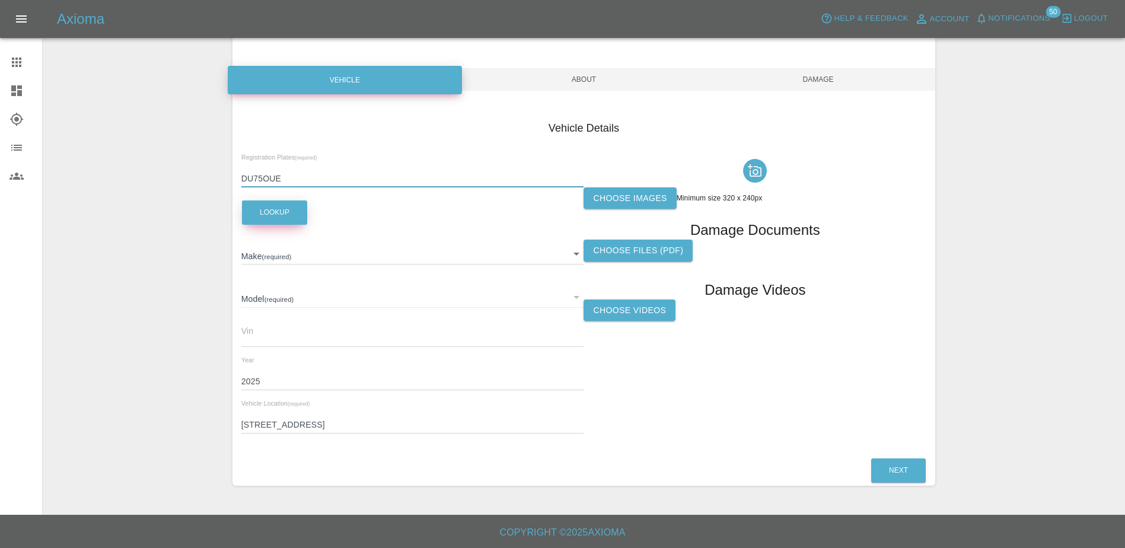
click at [266, 217] on button "Lookup" at bounding box center [274, 213] width 65 height 24
type input "OMODA"
click at [27, 50] on link "Claims" at bounding box center [21, 62] width 42 height 28
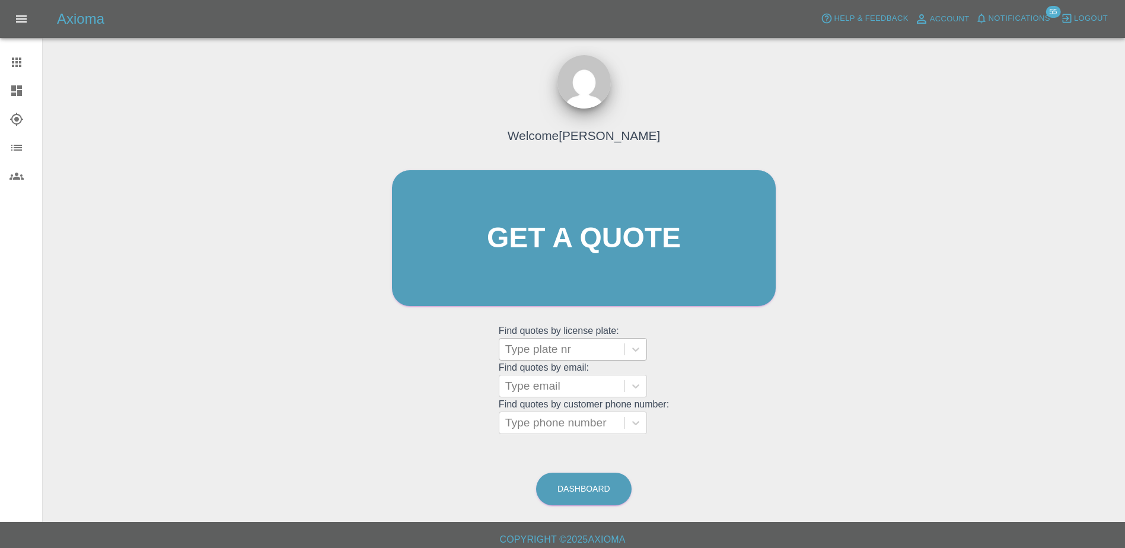
click at [592, 345] on div at bounding box center [561, 349] width 113 height 17
click at [569, 346] on div at bounding box center [561, 349] width 113 height 17
paste input "DU74WNH"
type input "D"
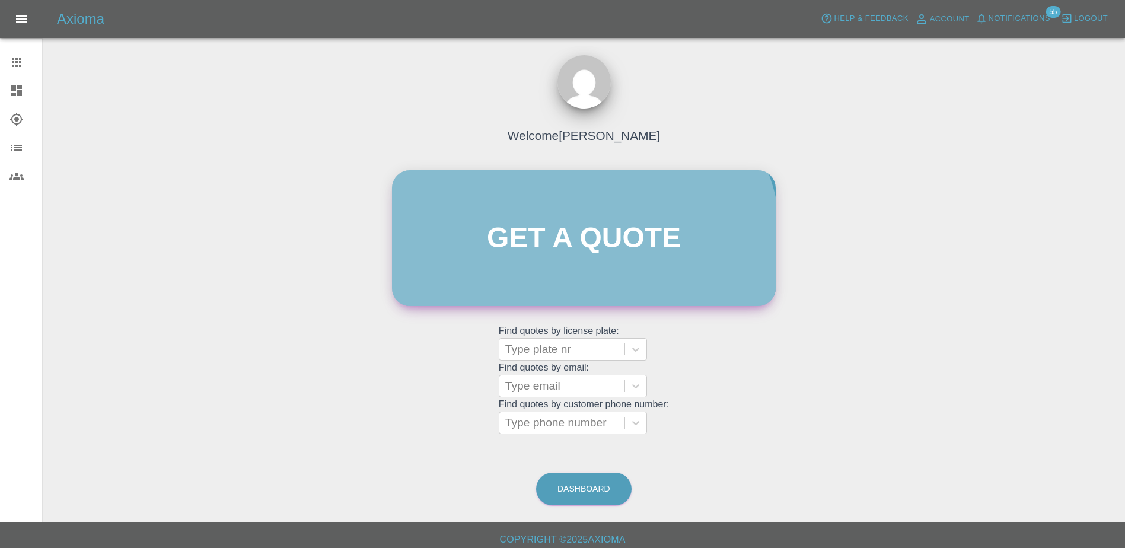
click at [589, 243] on link "Get a quote" at bounding box center [584, 238] width 384 height 136
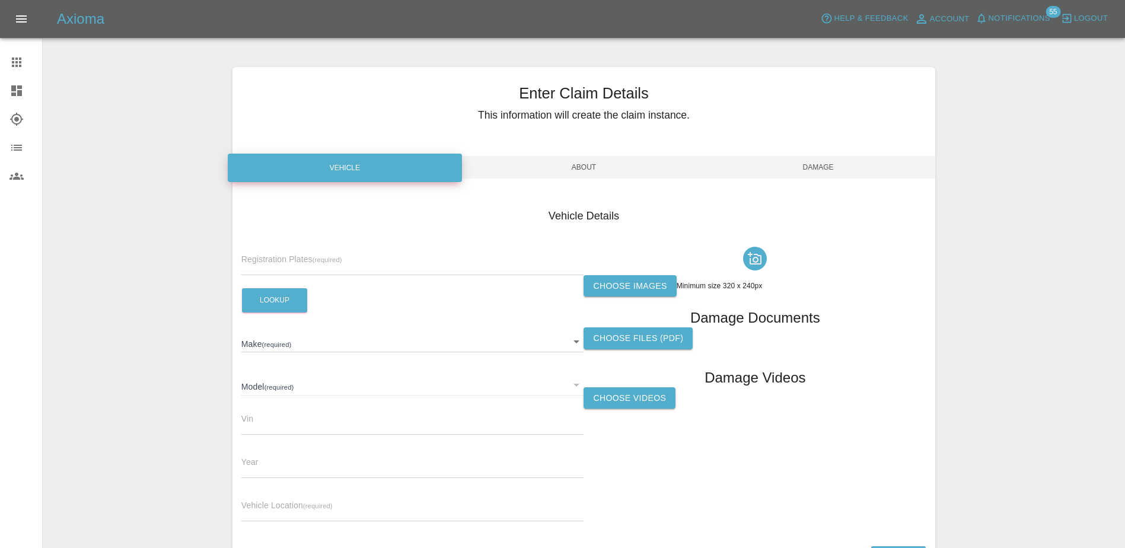
click at [348, 262] on input "text" at bounding box center [412, 266] width 343 height 17
click at [313, 262] on input "text" at bounding box center [412, 266] width 343 height 17
paste input "DU74WNH"
type input "DU74WNH"
click at [277, 310] on button "Lookup" at bounding box center [274, 300] width 65 height 24
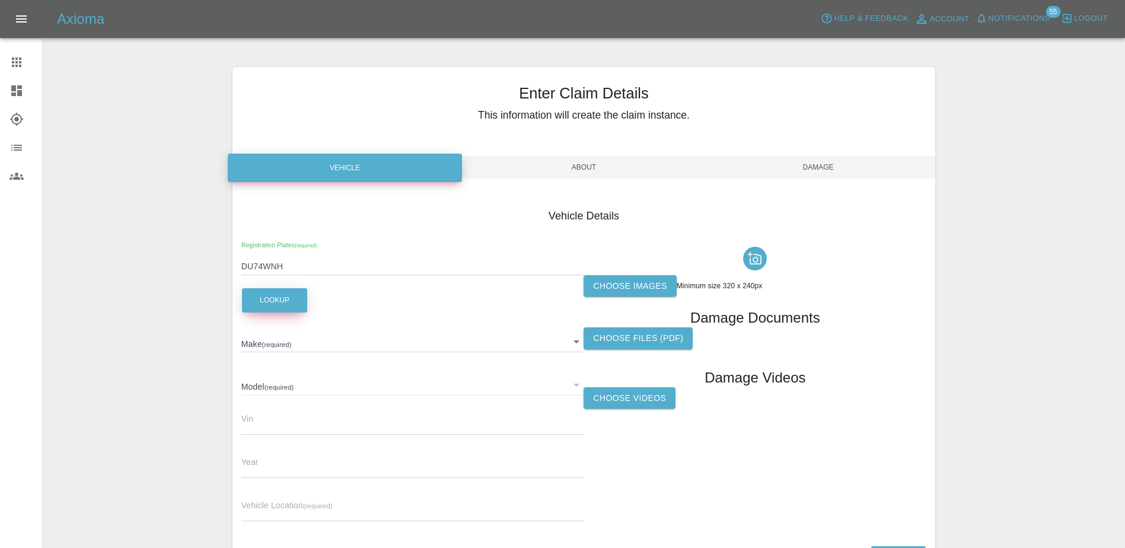
type input "NISSAN"
type input "ARIYA EVOLVE 87KWH"
type input "JN1TBAFE0U0311206"
type input "2024"
click at [645, 284] on label "Choose images" at bounding box center [630, 286] width 93 height 22
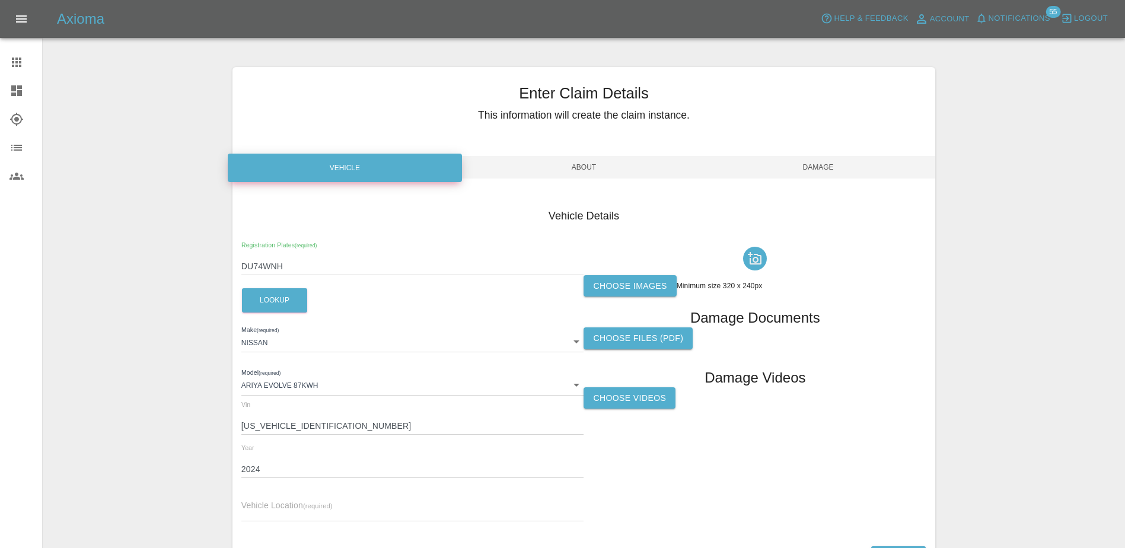
click at [0, 0] on input "Choose images" at bounding box center [0, 0] width 0 height 0
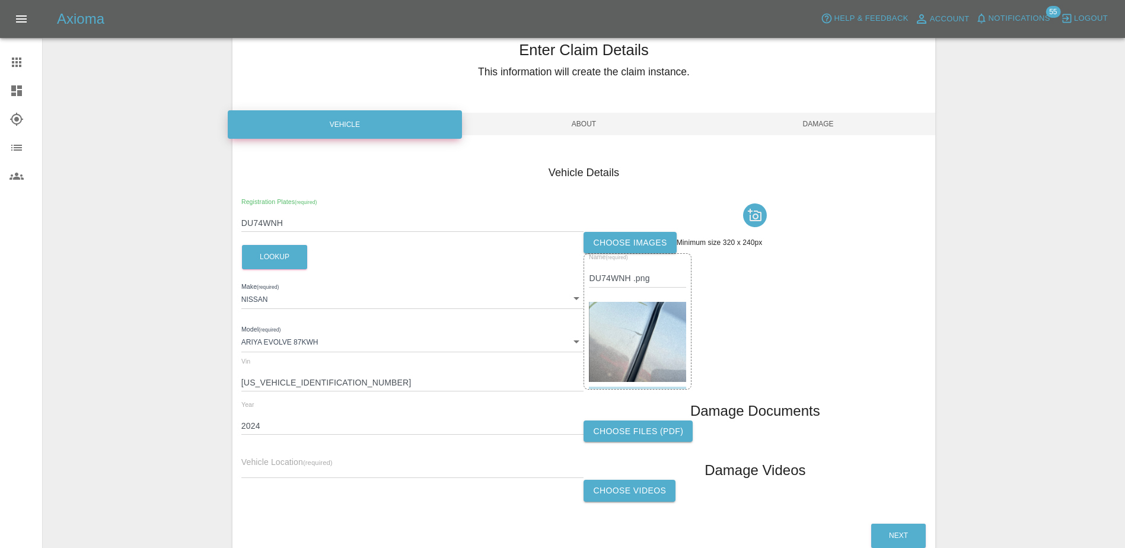
scroll to position [109, 0]
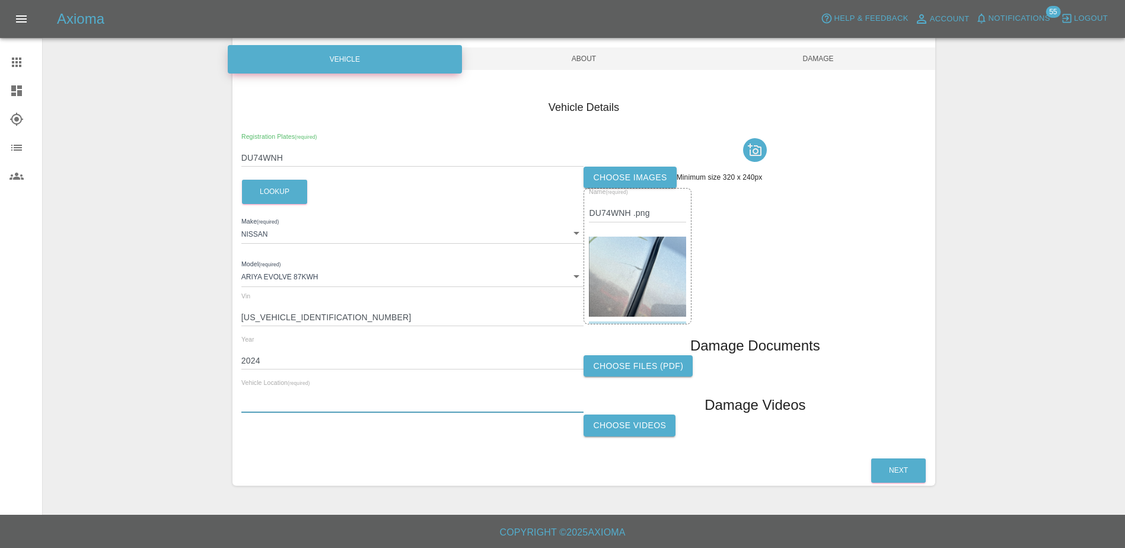
click at [274, 409] on input "text" at bounding box center [412, 404] width 343 height 17
click at [324, 405] on input "text" at bounding box center [412, 404] width 343 height 17
paste input "5, PENDER GARDENS, RUMFORD, FK2 0BJ"
type input "5, PENDER GARDENS, RUMFORD, FK2 0BJ"
click at [886, 468] on button "Next" at bounding box center [899, 471] width 55 height 24
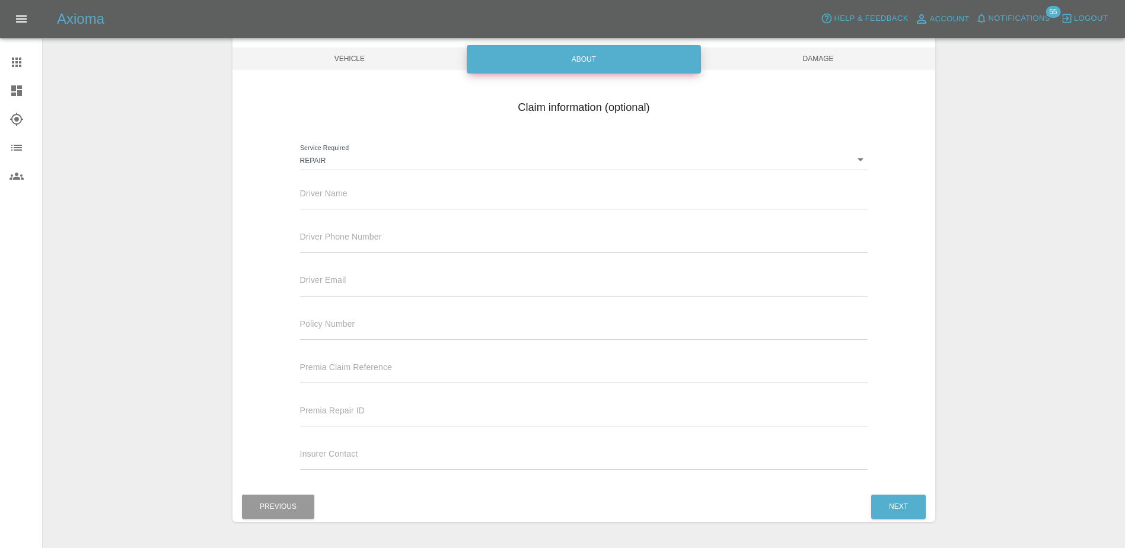
click at [386, 188] on div "Driver Name" at bounding box center [584, 192] width 568 height 33
click at [380, 206] on input "text" at bounding box center [584, 200] width 568 height 17
click at [359, 201] on input "text" at bounding box center [584, 200] width 568 height 17
paste input "Mark Weaver"
type input "Mark Weaver"
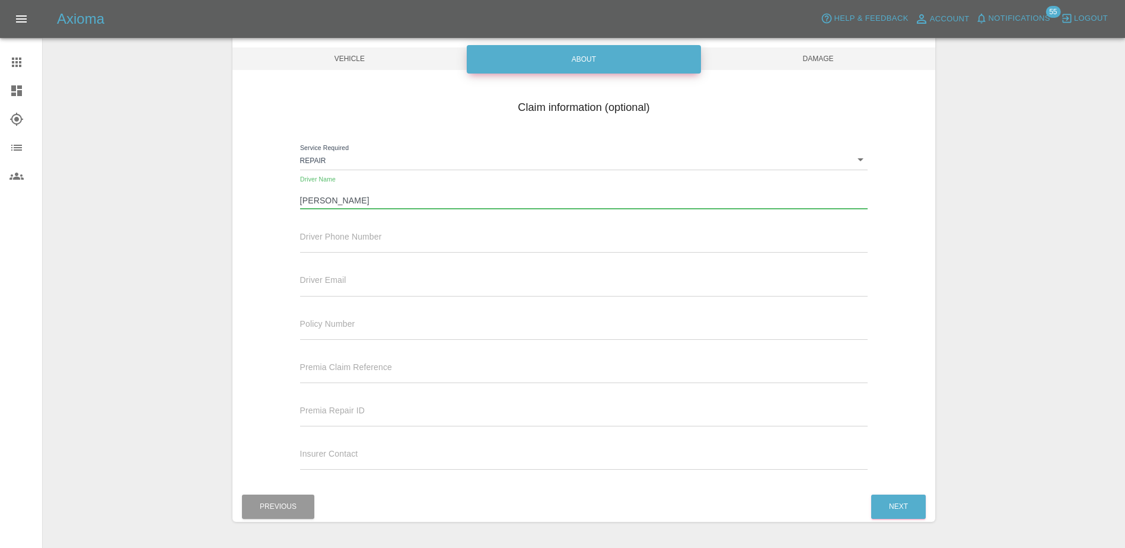
click at [367, 247] on input "text" at bounding box center [584, 244] width 568 height 17
click at [338, 286] on input "text" at bounding box center [584, 287] width 568 height 17
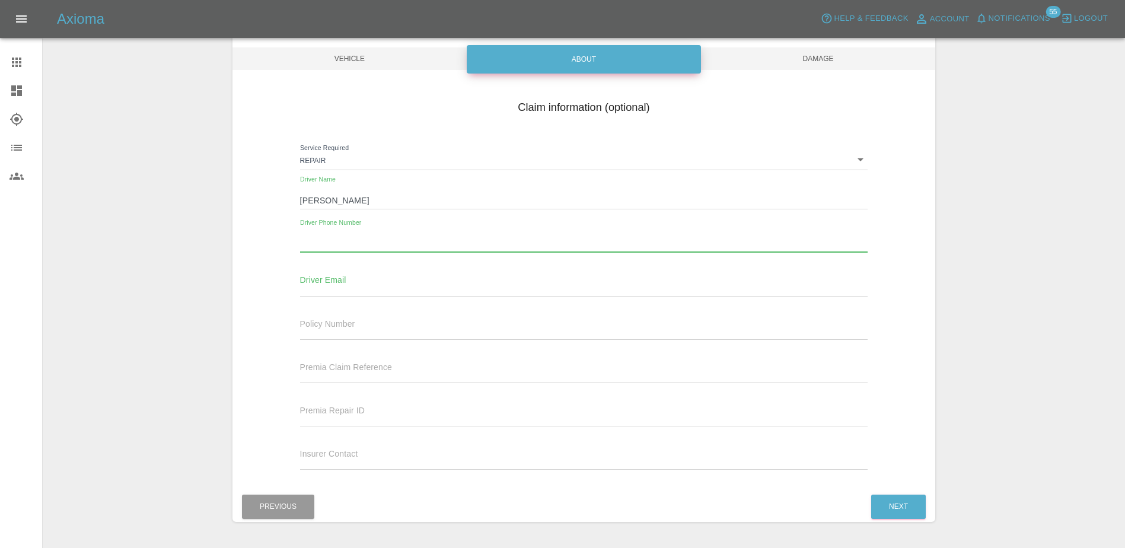
click at [326, 249] on input "text" at bounding box center [584, 244] width 568 height 17
paste input "07725897549"
type input "07725897549"
click at [902, 503] on button "Next" at bounding box center [899, 507] width 55 height 24
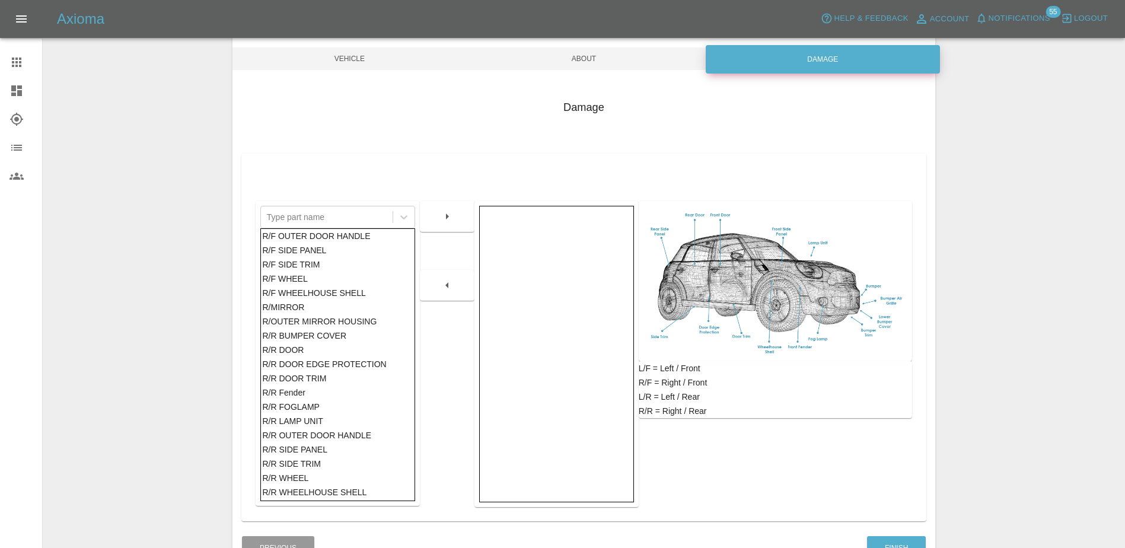
scroll to position [653, 0]
click at [300, 285] on div "R/R DOOR" at bounding box center [337, 283] width 151 height 14
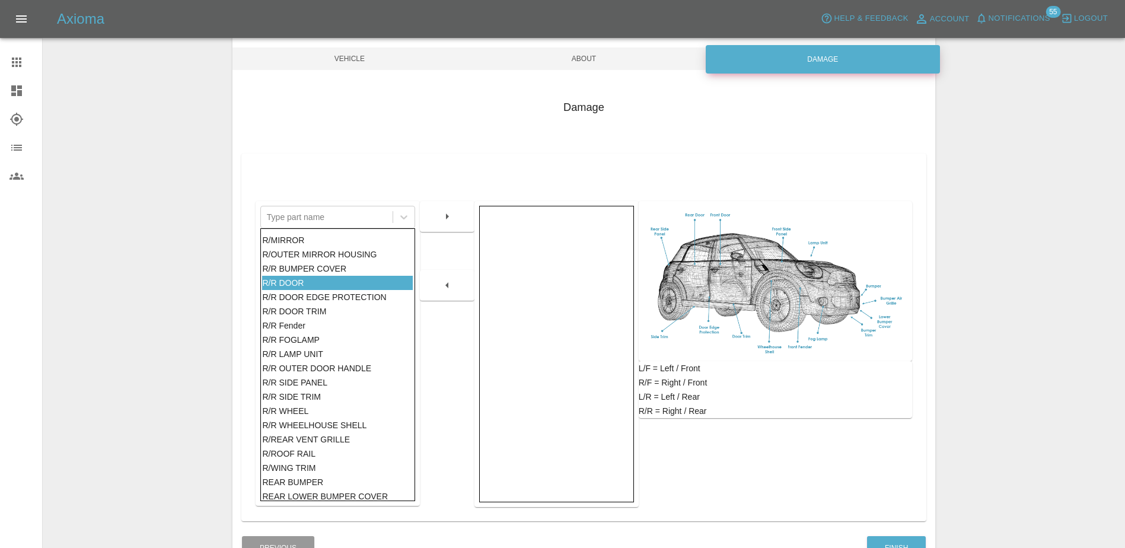
click at [466, 221] on button "button" at bounding box center [447, 216] width 38 height 21
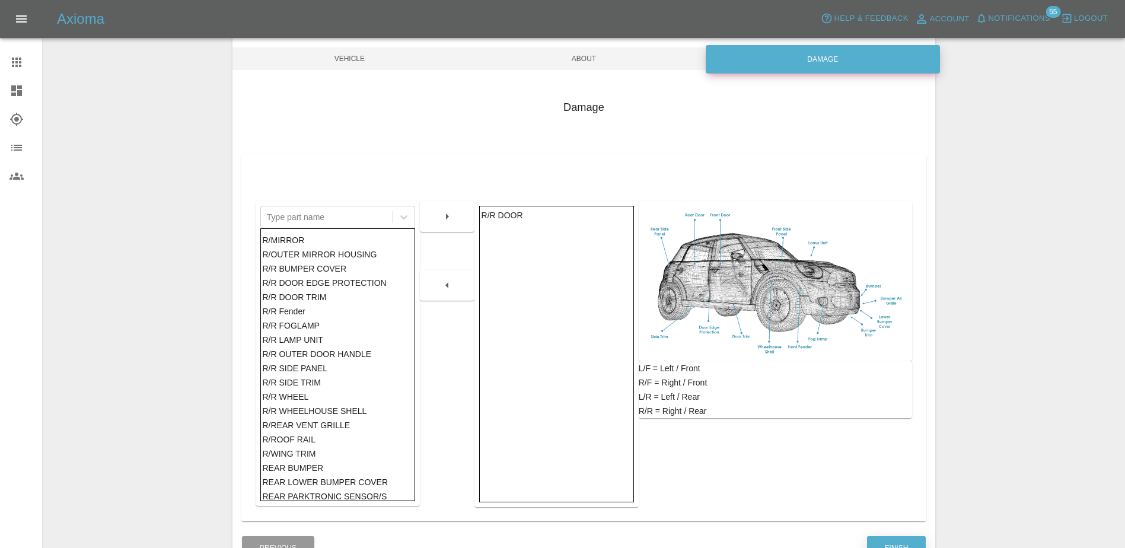
click at [893, 542] on button "Finish" at bounding box center [896, 548] width 59 height 24
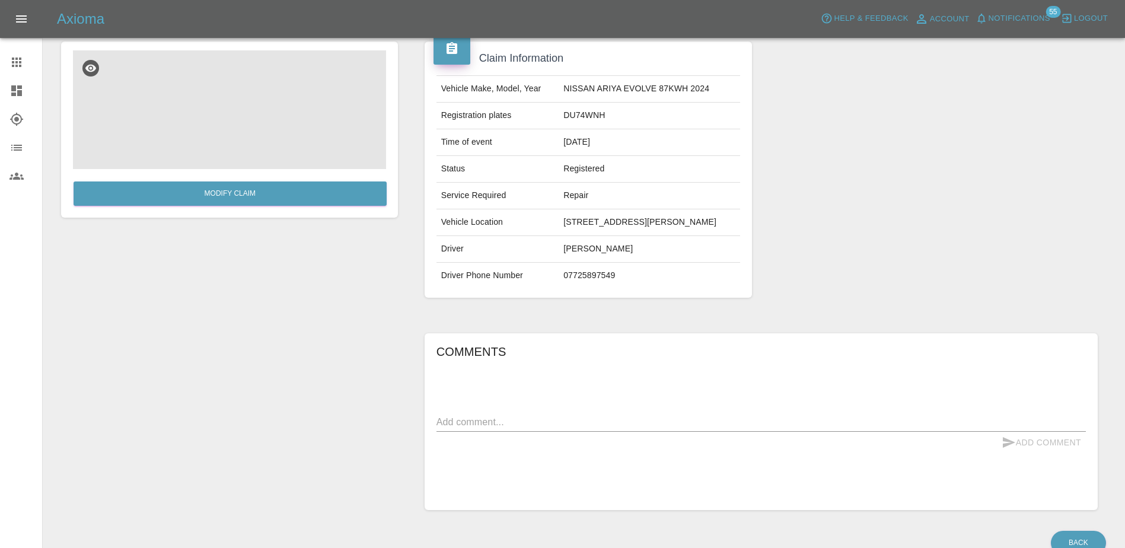
scroll to position [119, 0]
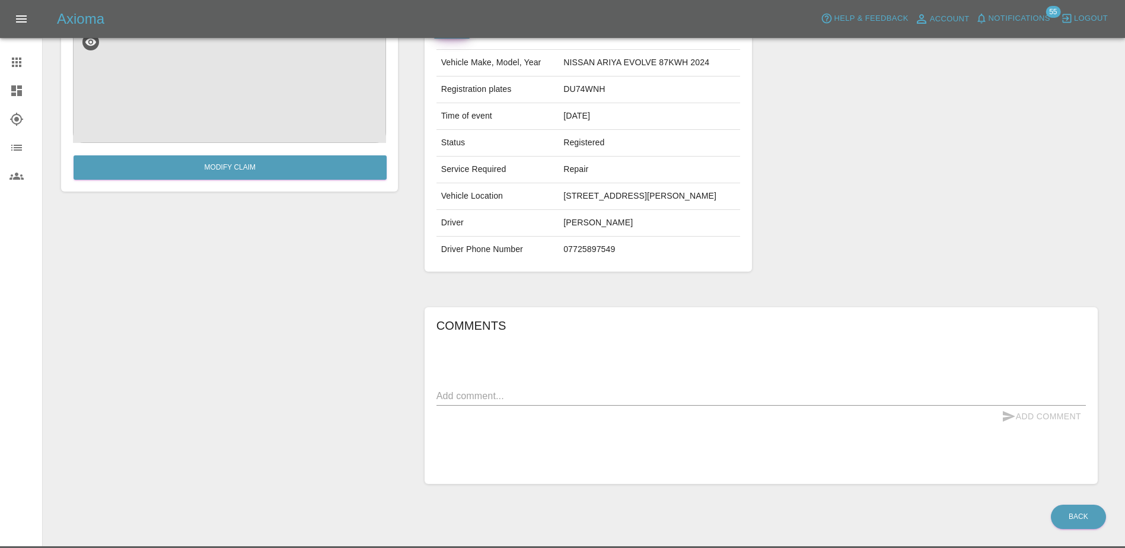
click at [552, 405] on div "x" at bounding box center [762, 396] width 650 height 19
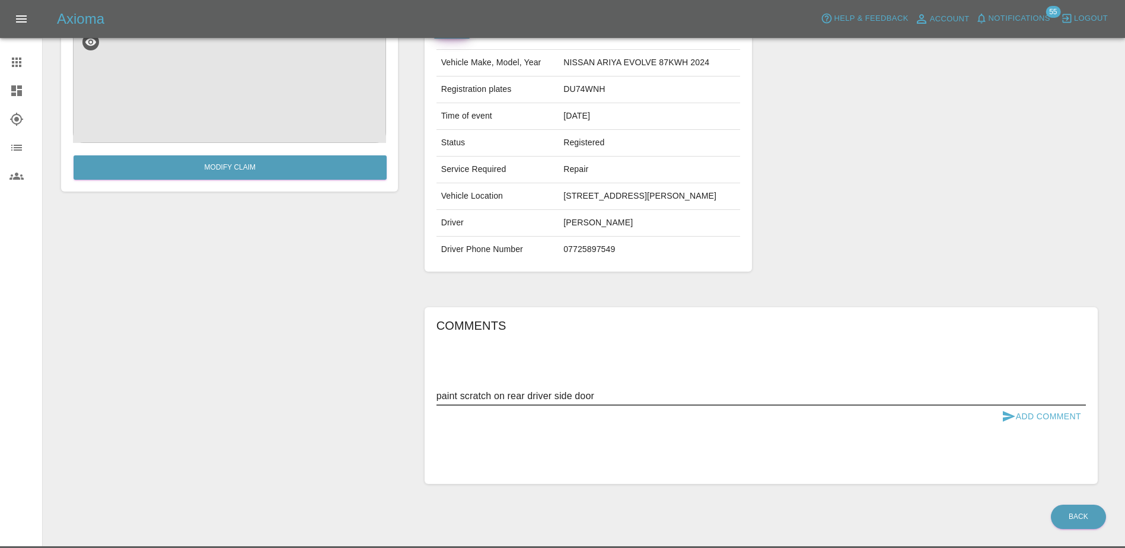
type textarea "paint scratch on rear driver side door"
click at [1042, 414] on button "Add Comment" at bounding box center [1041, 417] width 89 height 22
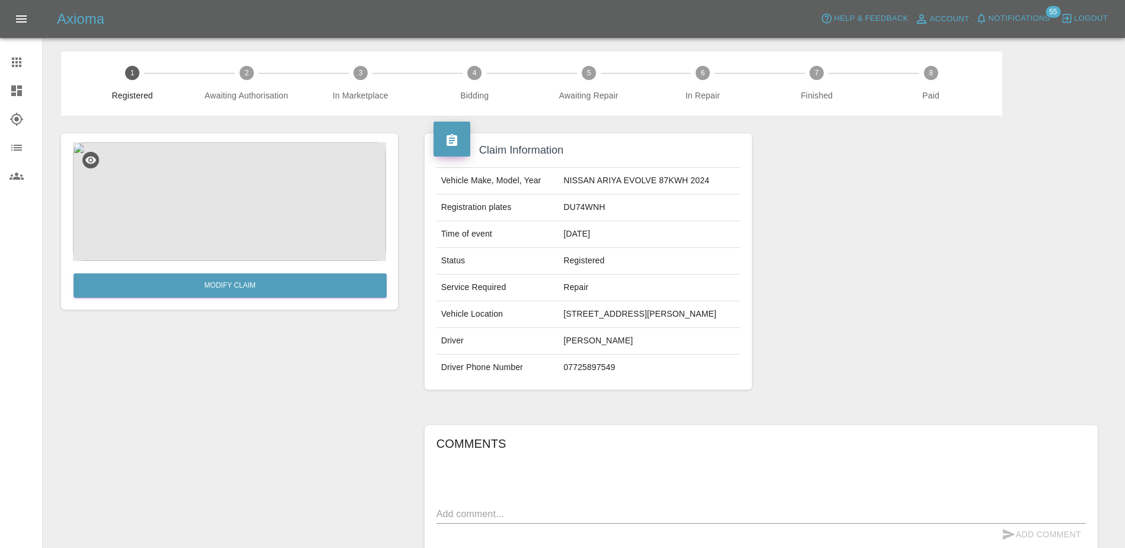
scroll to position [0, 0]
